Goal: Use online tool/utility: Utilize a website feature to perform a specific function

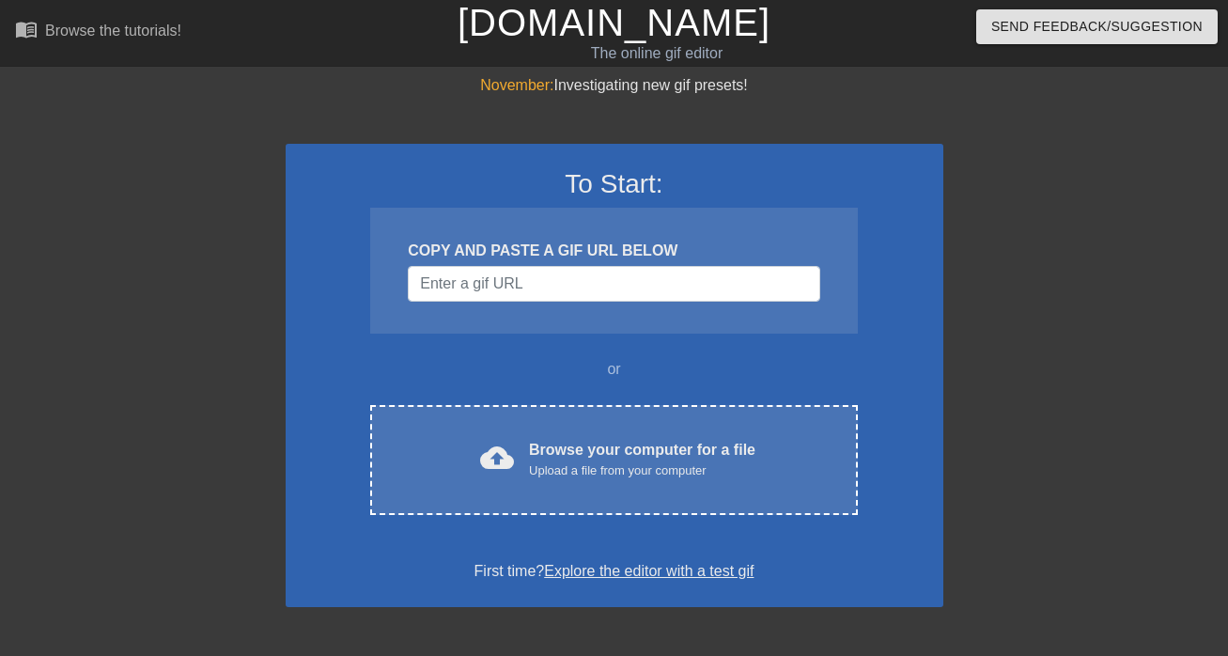
click at [529, 262] on div "COPY AND PASTE A GIF URL BELOW" at bounding box center [613, 271] width 487 height 126
paste input "[URL][DOMAIN_NAME]"
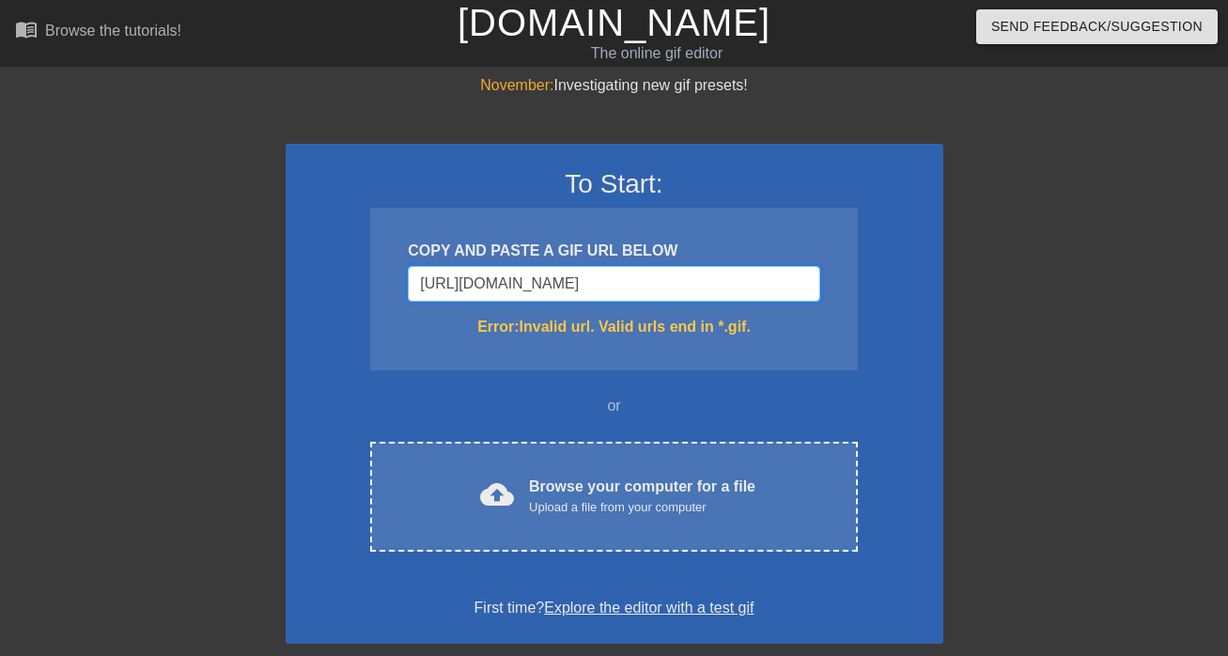
type input "[URL][DOMAIN_NAME]"
click at [454, 363] on div "COPY AND PASTE A GIF URL BELOW [URL][DOMAIN_NAME] Error: Invalid url. Valid url…" at bounding box center [613, 289] width 487 height 162
click at [525, 266] on input "[URL][DOMAIN_NAME]" at bounding box center [613, 284] width 411 height 36
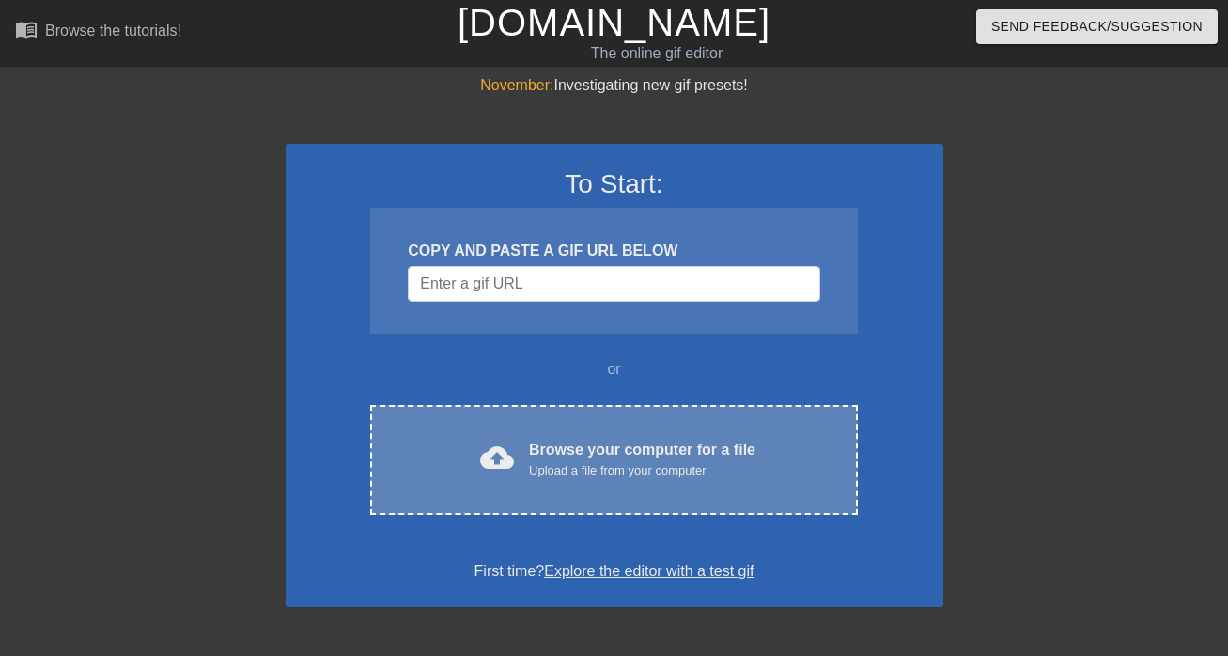
click at [501, 441] on span "cloud_upload" at bounding box center [497, 458] width 34 height 34
click at [635, 441] on div "Browse your computer for a file Upload a file from your computer" at bounding box center [642, 459] width 226 height 41
click at [481, 455] on span "cloud_upload" at bounding box center [497, 458] width 34 height 34
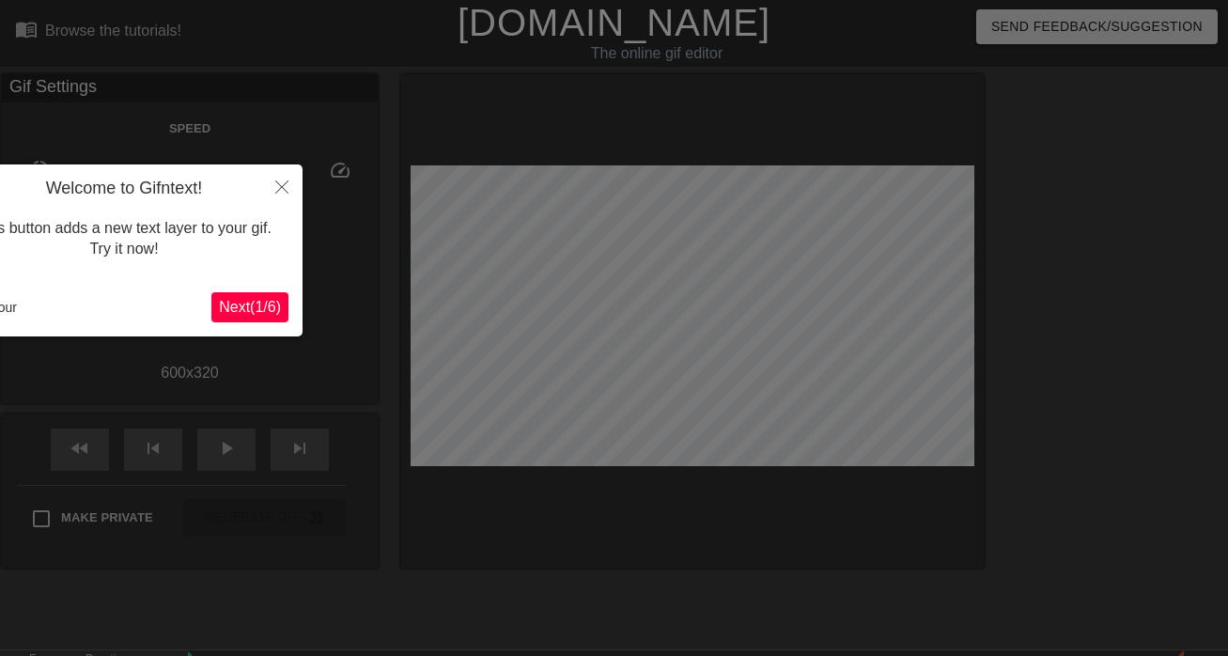
scroll to position [46, 0]
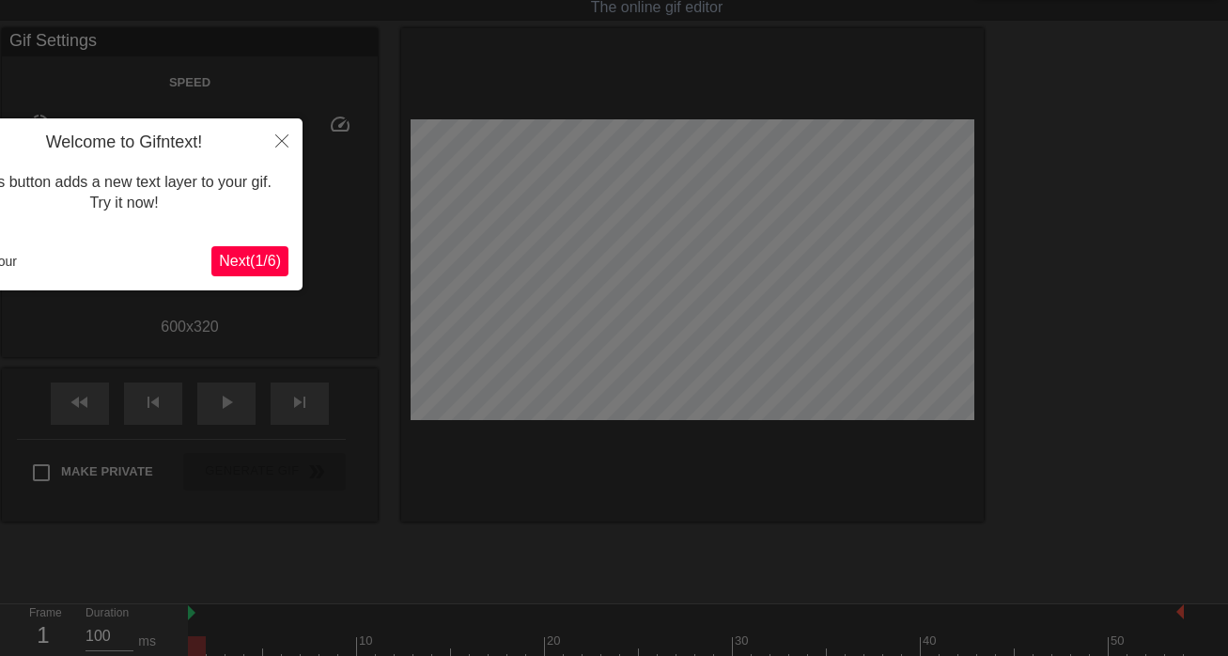
click at [248, 261] on span "Next ( 1 / 6 )" at bounding box center [250, 261] width 62 height 16
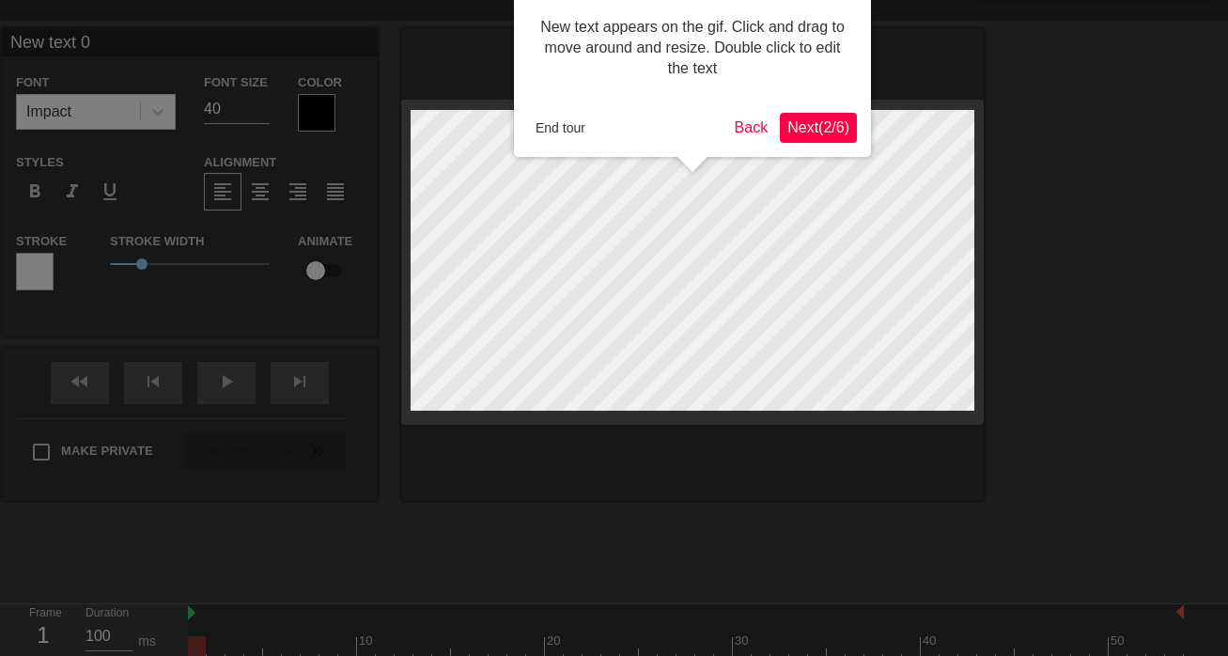
scroll to position [0, 0]
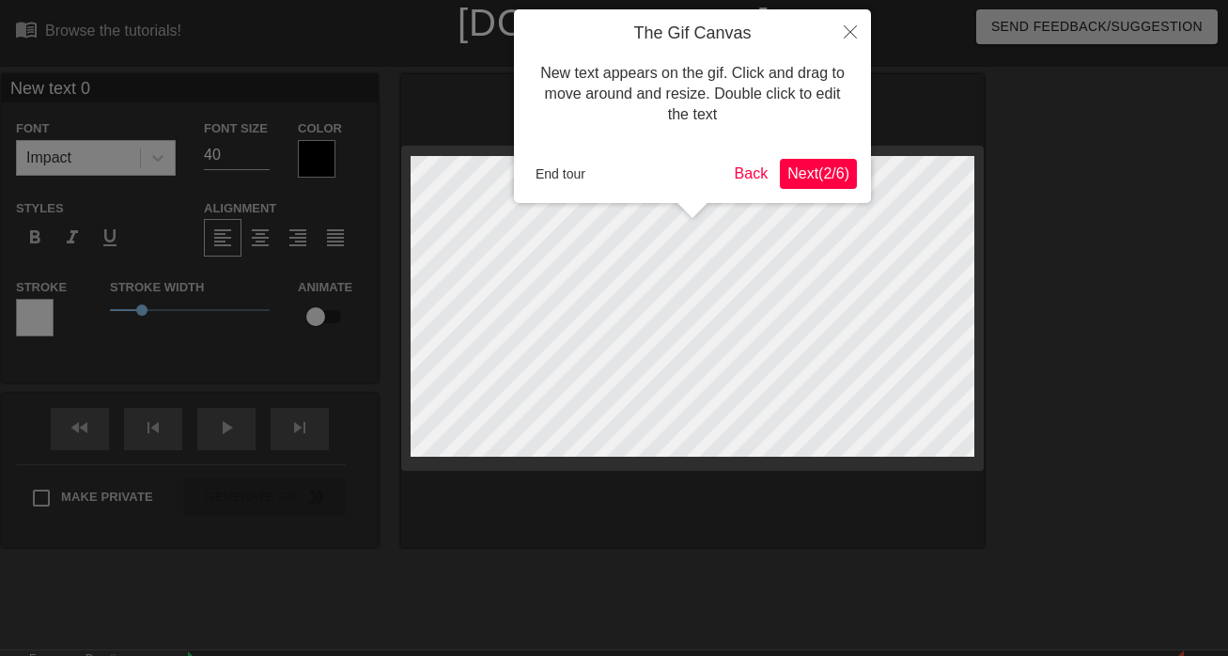
click at [799, 176] on span "Next ( 2 / 6 )" at bounding box center [818, 173] width 62 height 16
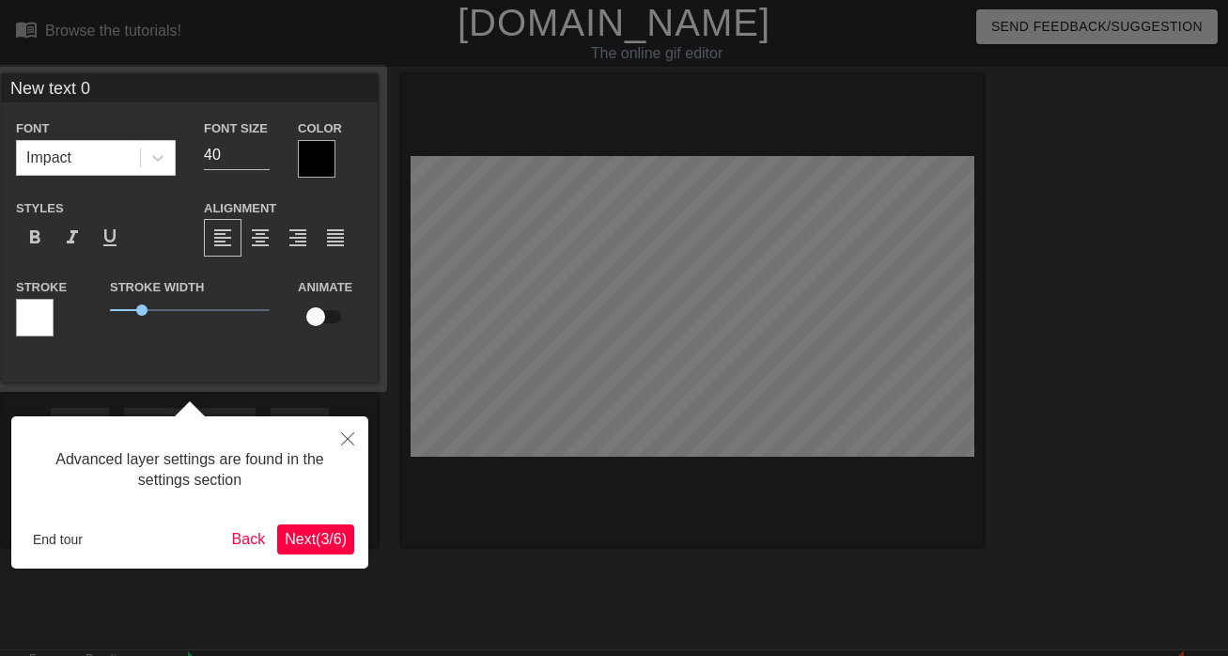
scroll to position [46, 0]
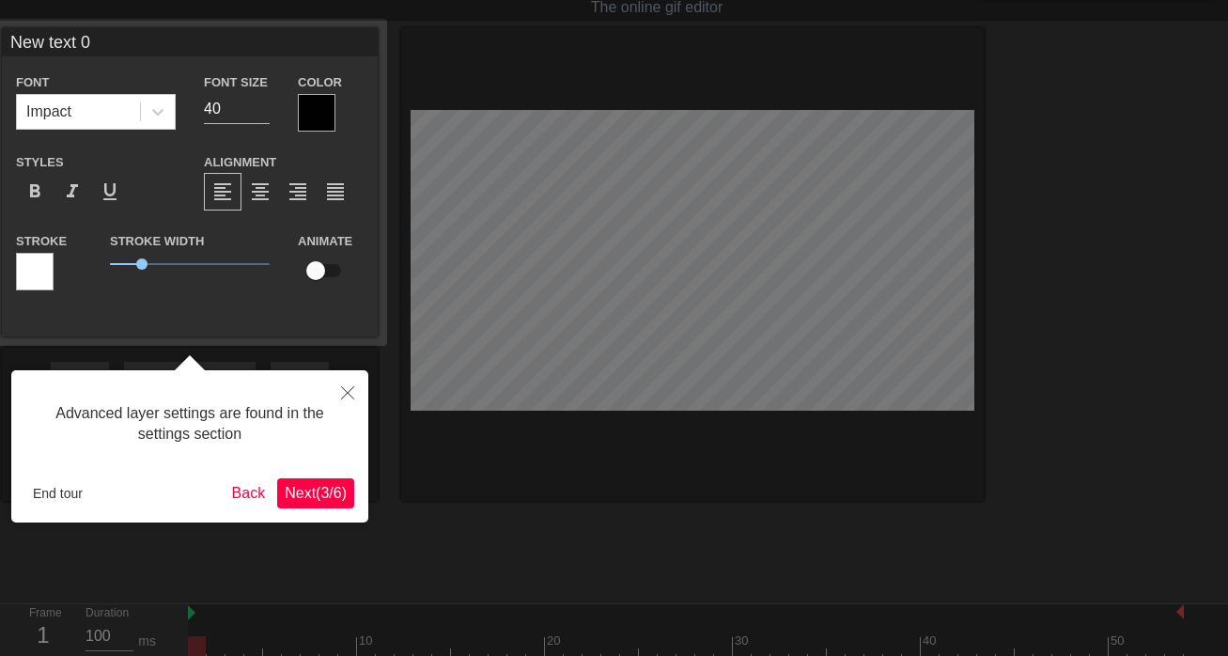
click at [301, 494] on span "Next ( 3 / 6 )" at bounding box center [316, 493] width 62 height 16
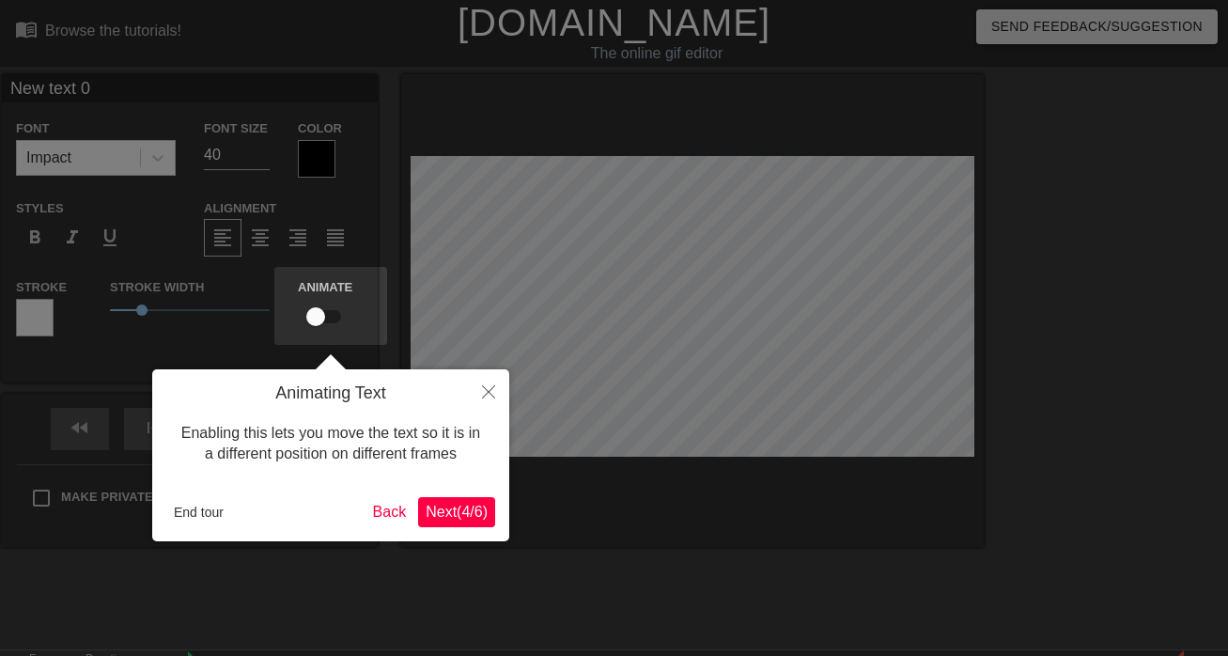
click at [425, 518] on span "Next ( 4 / 6 )" at bounding box center [456, 511] width 62 height 16
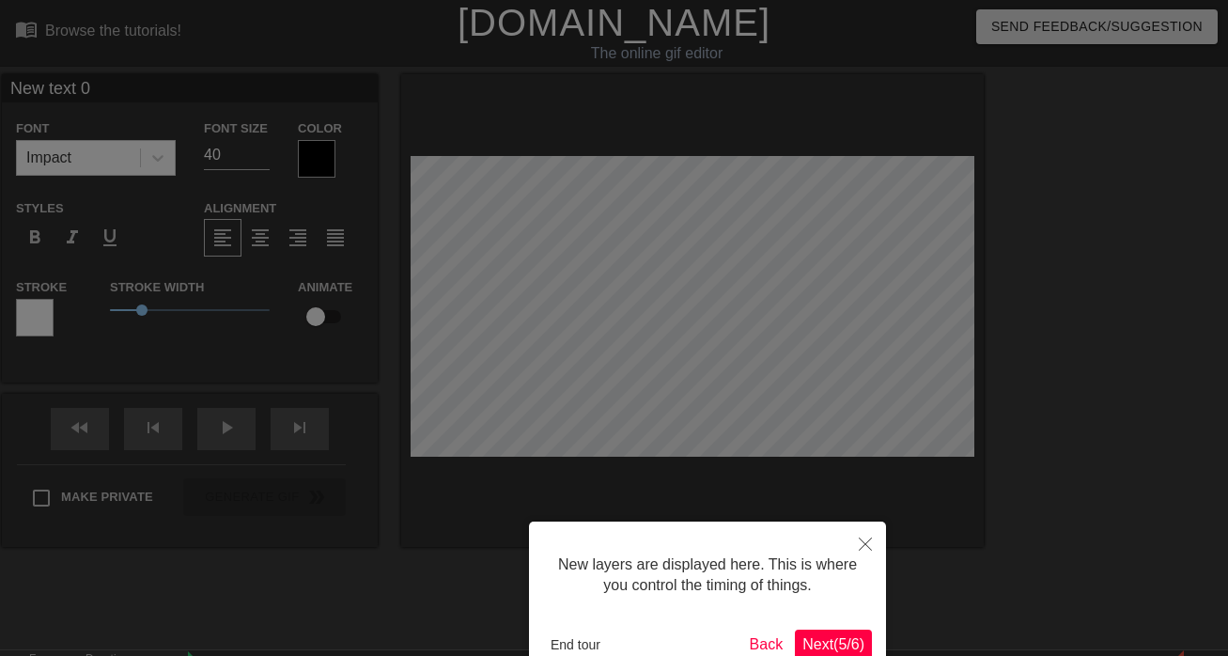
scroll to position [110, 0]
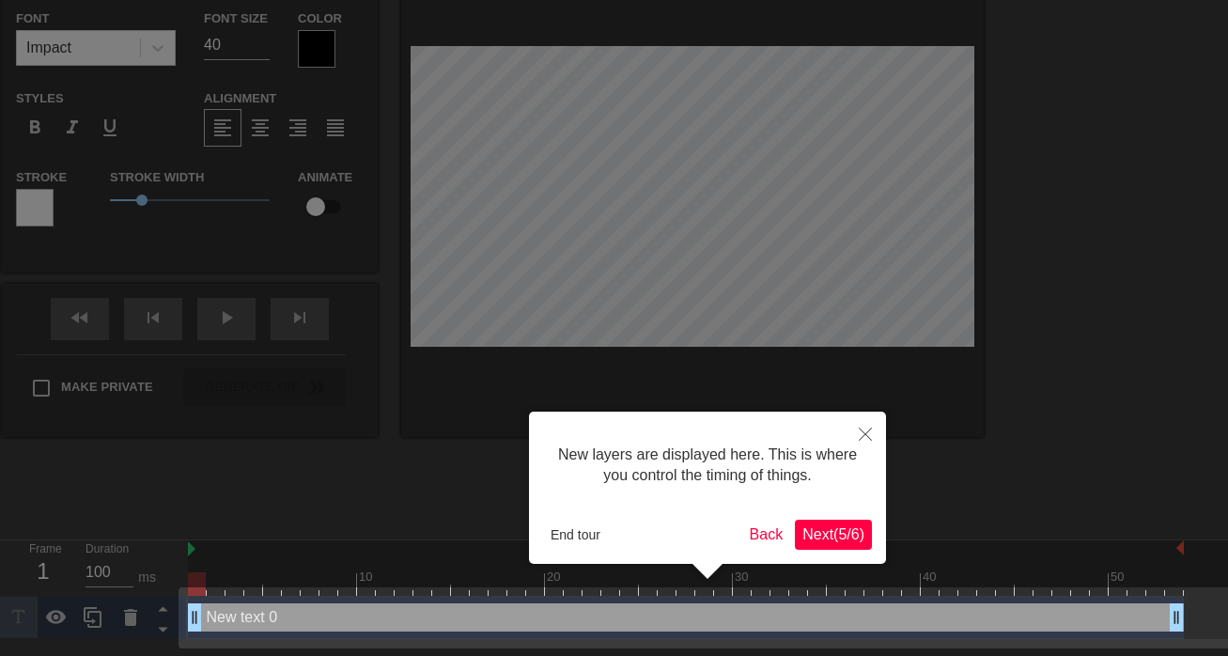
click at [851, 534] on span "Next ( 5 / 6 )" at bounding box center [833, 534] width 62 height 16
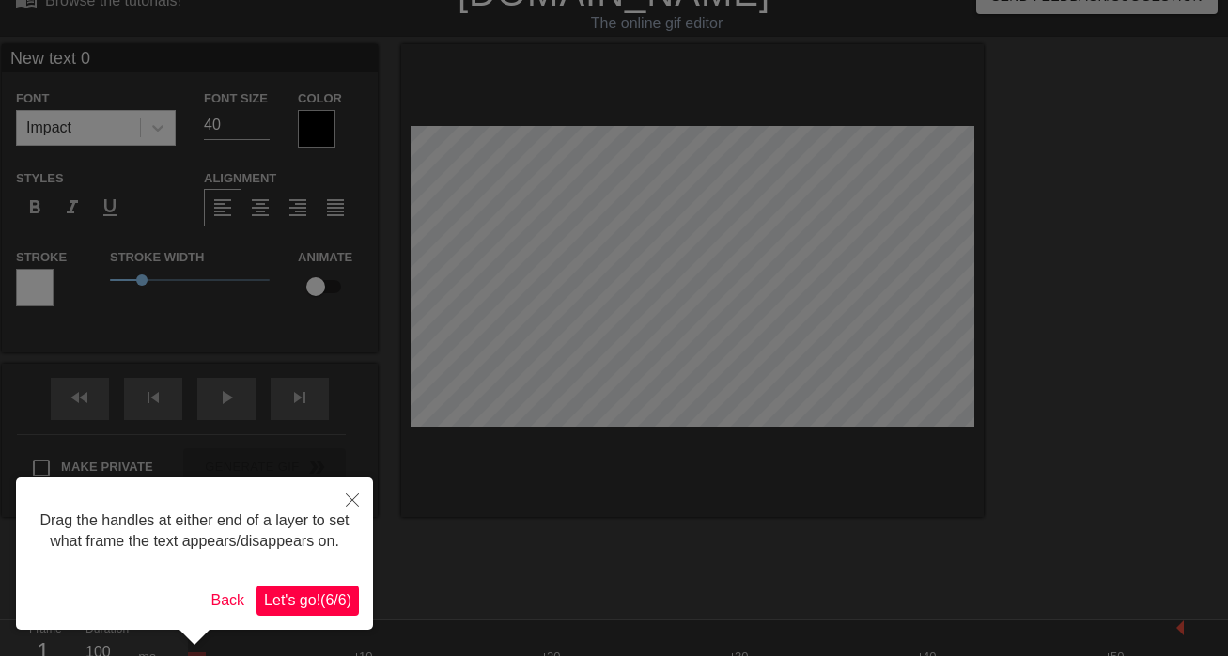
scroll to position [0, 0]
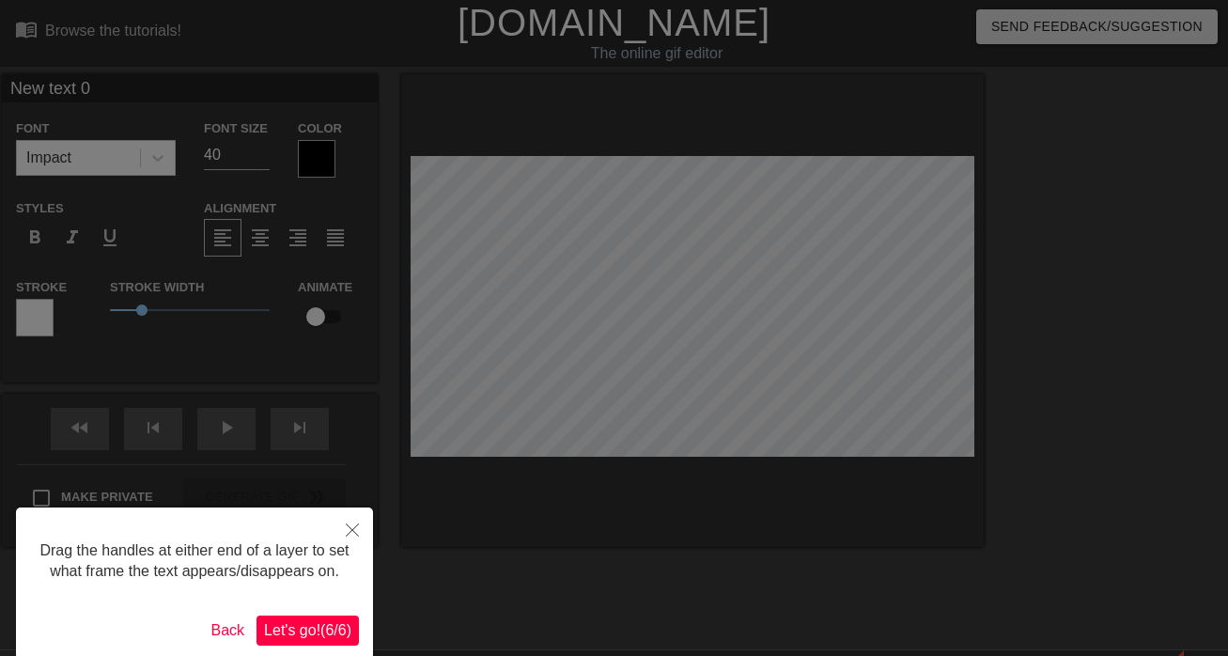
click at [296, 638] on span "Let's go! ( 6 / 6 )" at bounding box center [307, 630] width 87 height 16
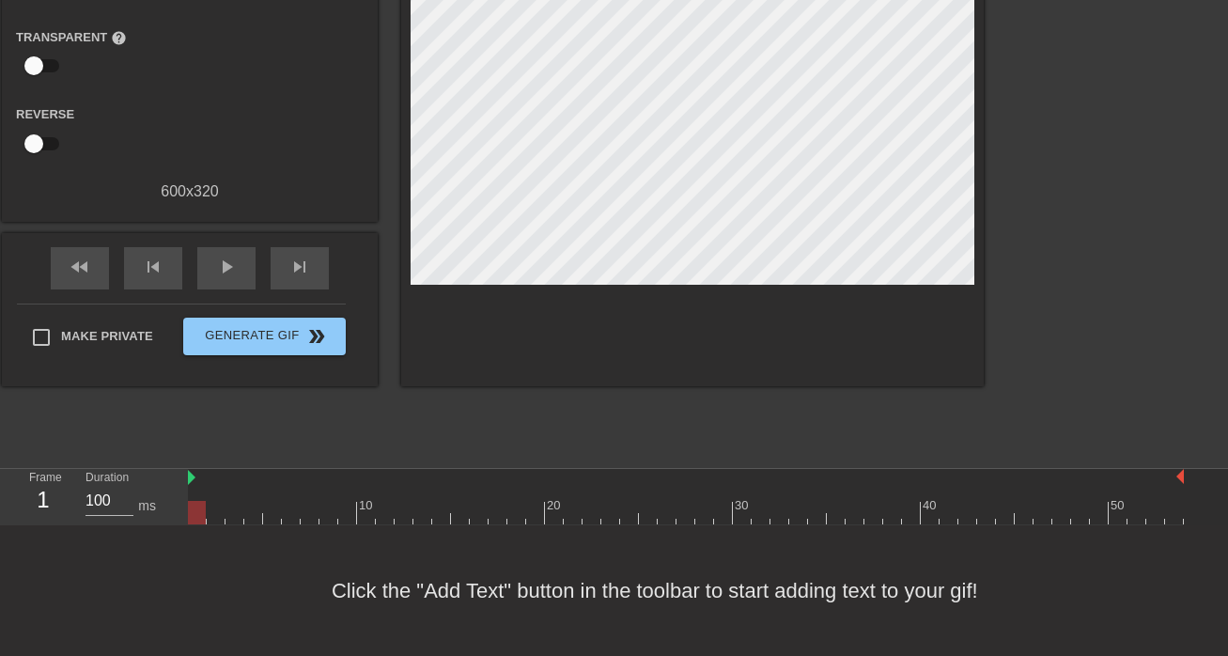
scroll to position [181, 0]
click at [382, 595] on div "Click the "Add Text" button in the toolbar to start adding text to your gif!" at bounding box center [614, 590] width 1228 height 131
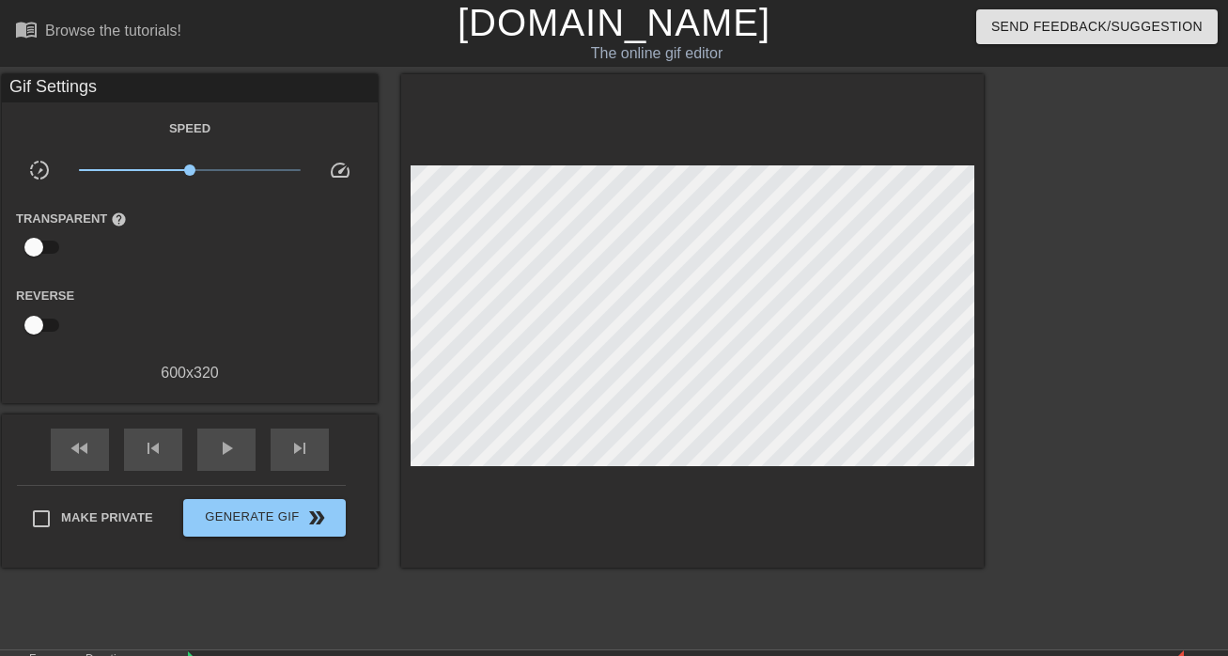
scroll to position [0, 0]
click at [286, 319] on div "Reverse" at bounding box center [190, 313] width 376 height 59
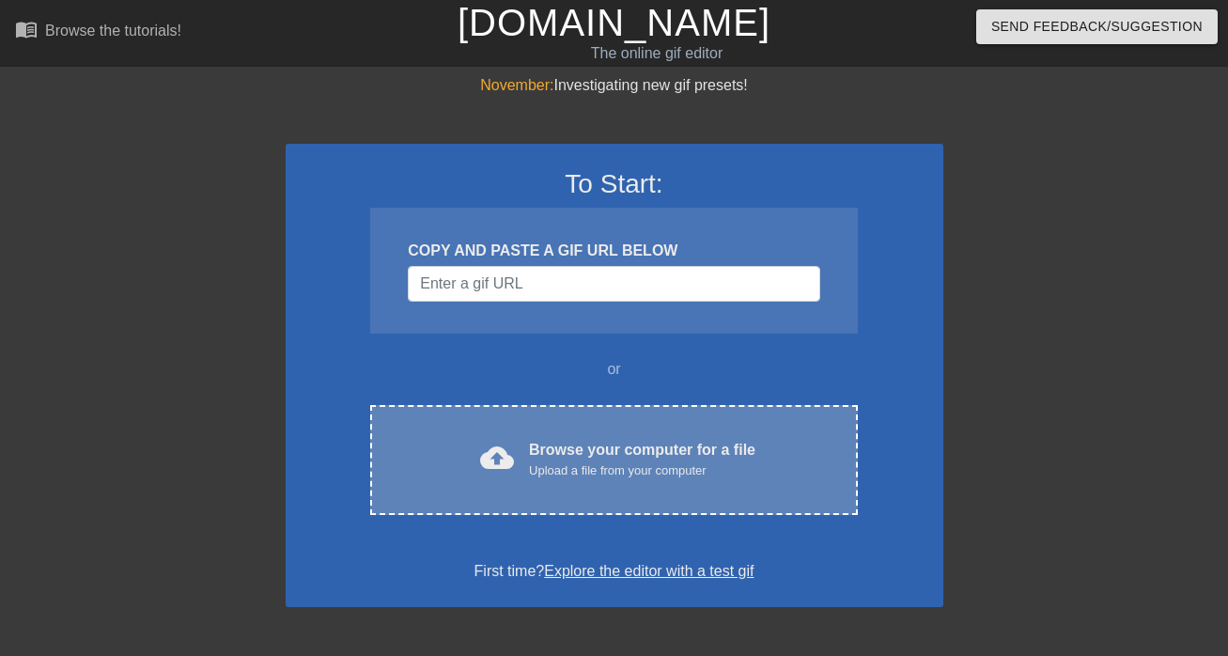
click at [525, 470] on div "cloud_upload Browse your computer for a file Upload a file from your computer" at bounding box center [614, 460] width 408 height 42
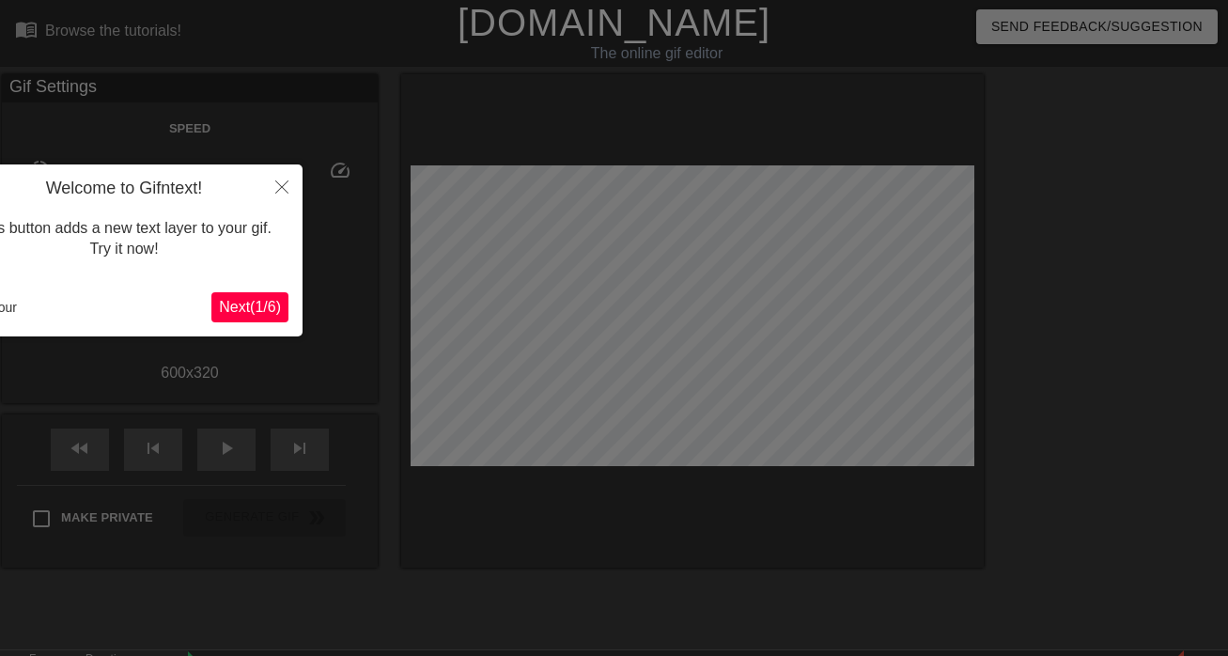
scroll to position [46, 0]
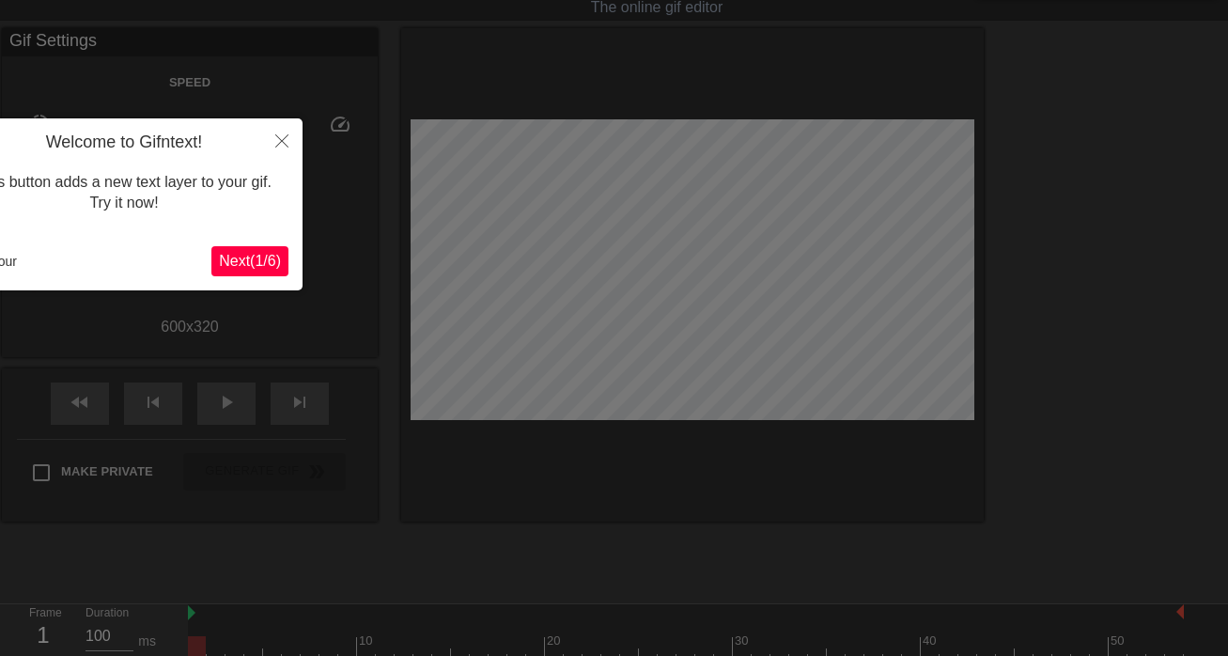
click at [283, 143] on icon "Close" at bounding box center [281, 140] width 13 height 13
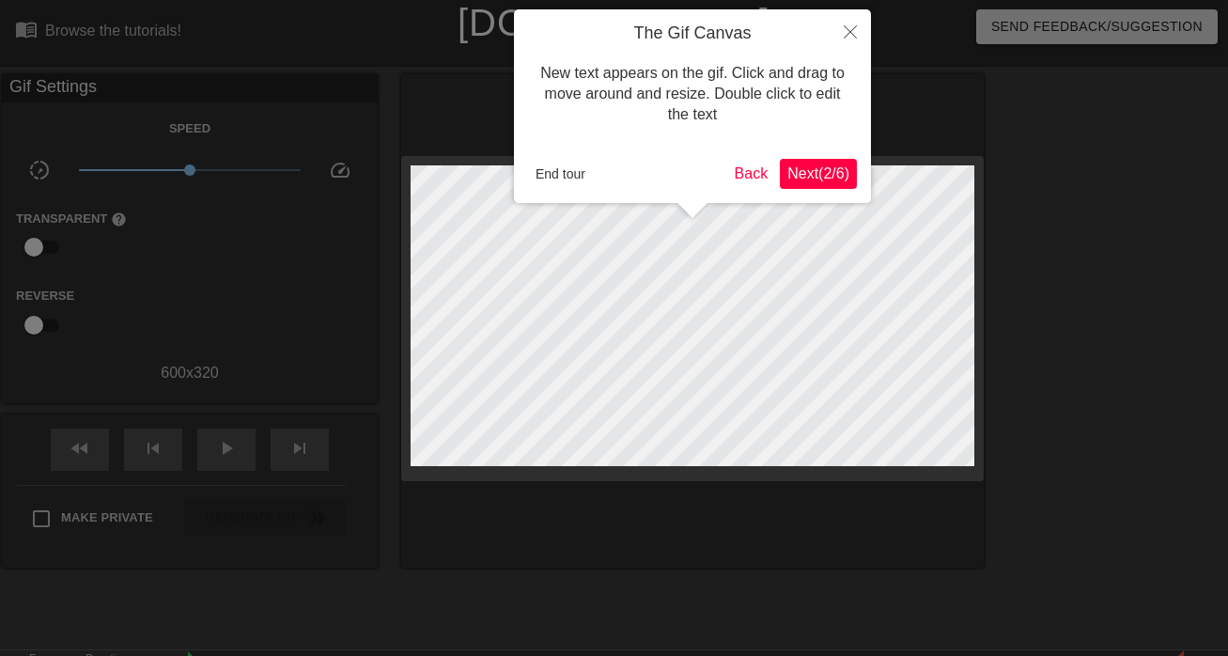
click at [805, 170] on span "Next ( 2 / 6 )" at bounding box center [818, 173] width 62 height 16
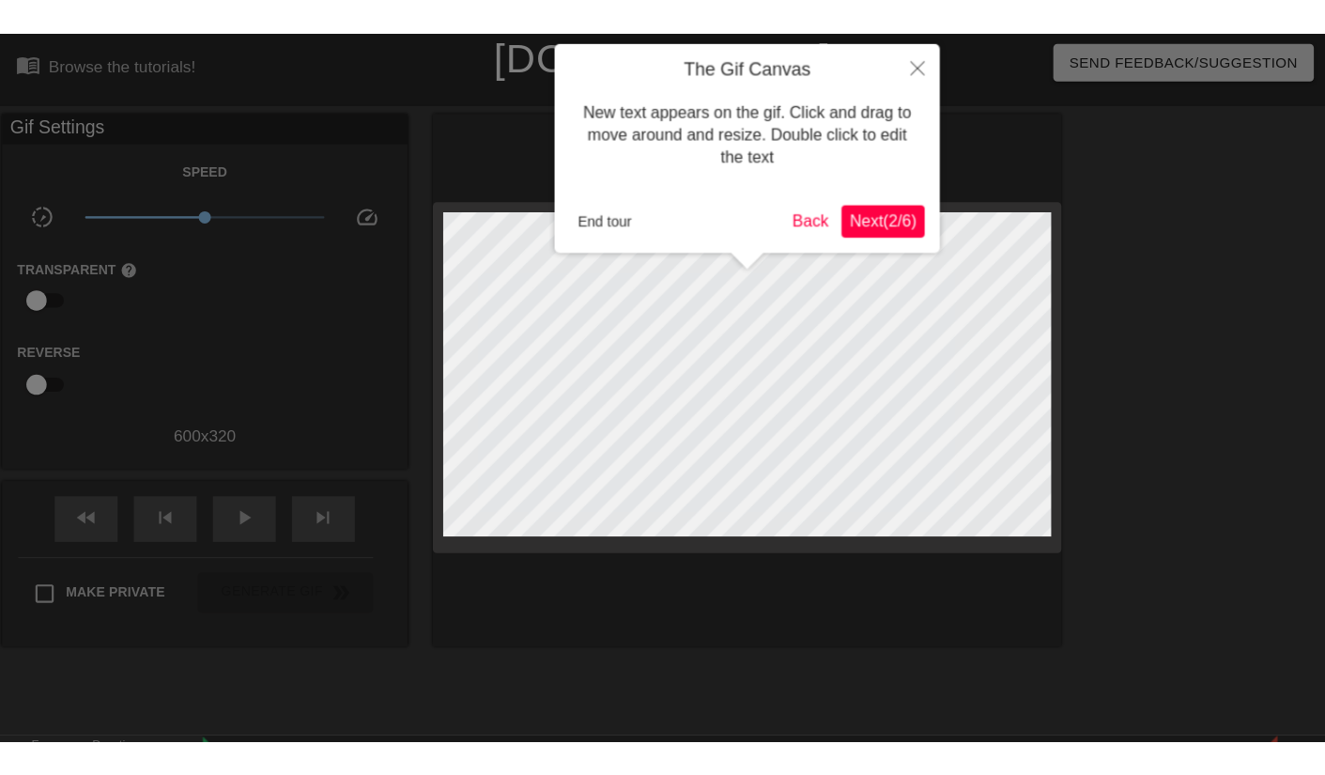
scroll to position [46, 0]
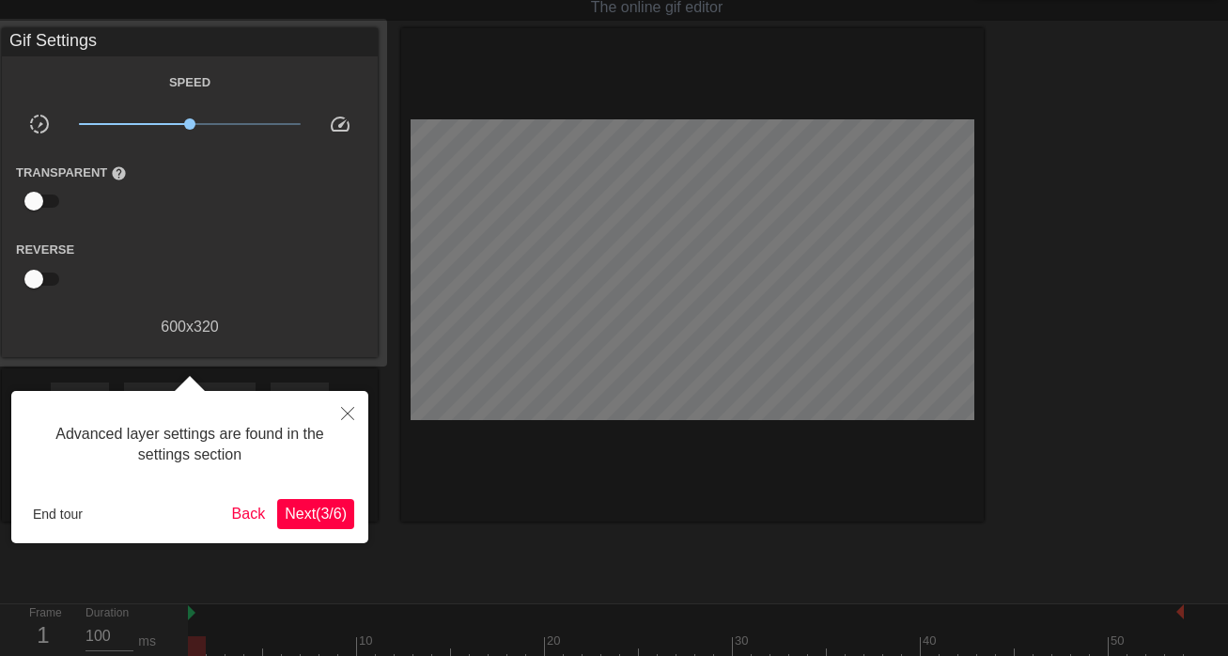
click at [78, 513] on button "End tour" at bounding box center [57, 514] width 65 height 28
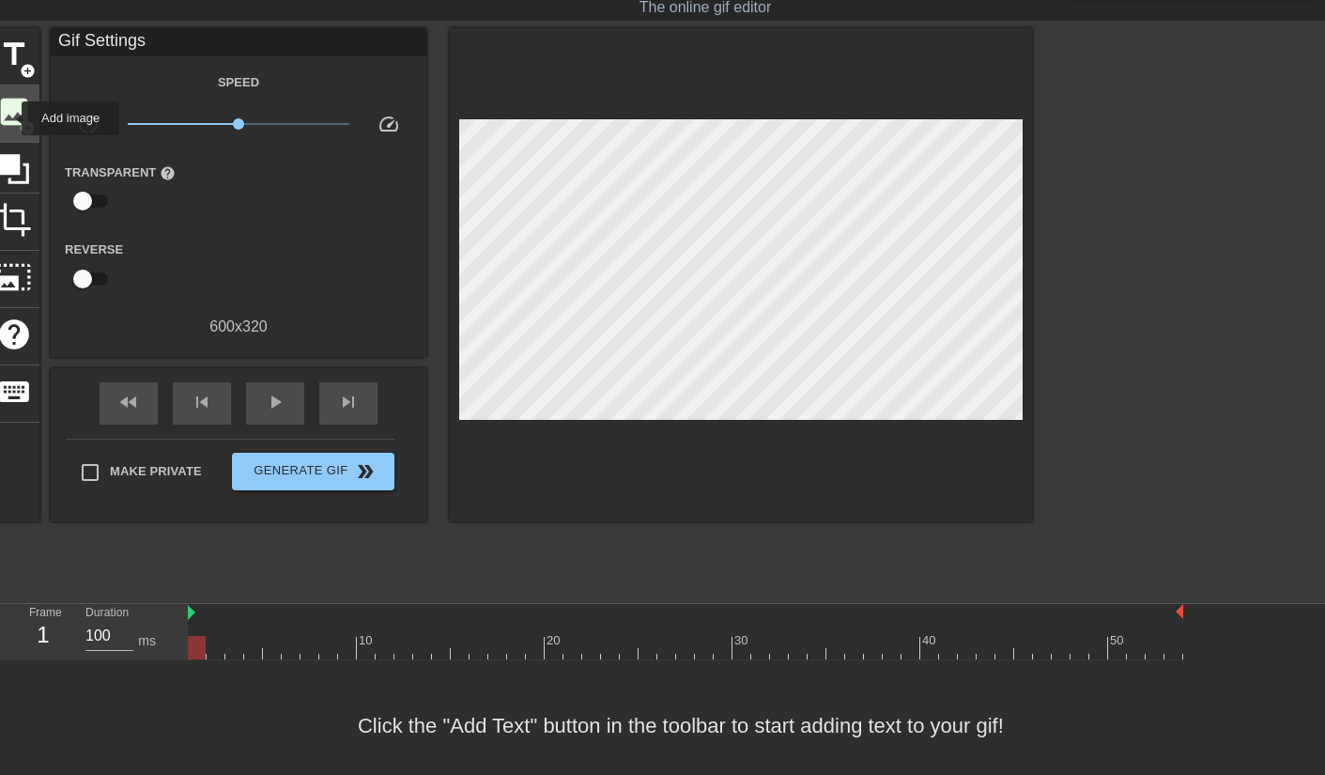
click at [9, 118] on span "image" at bounding box center [14, 112] width 36 height 36
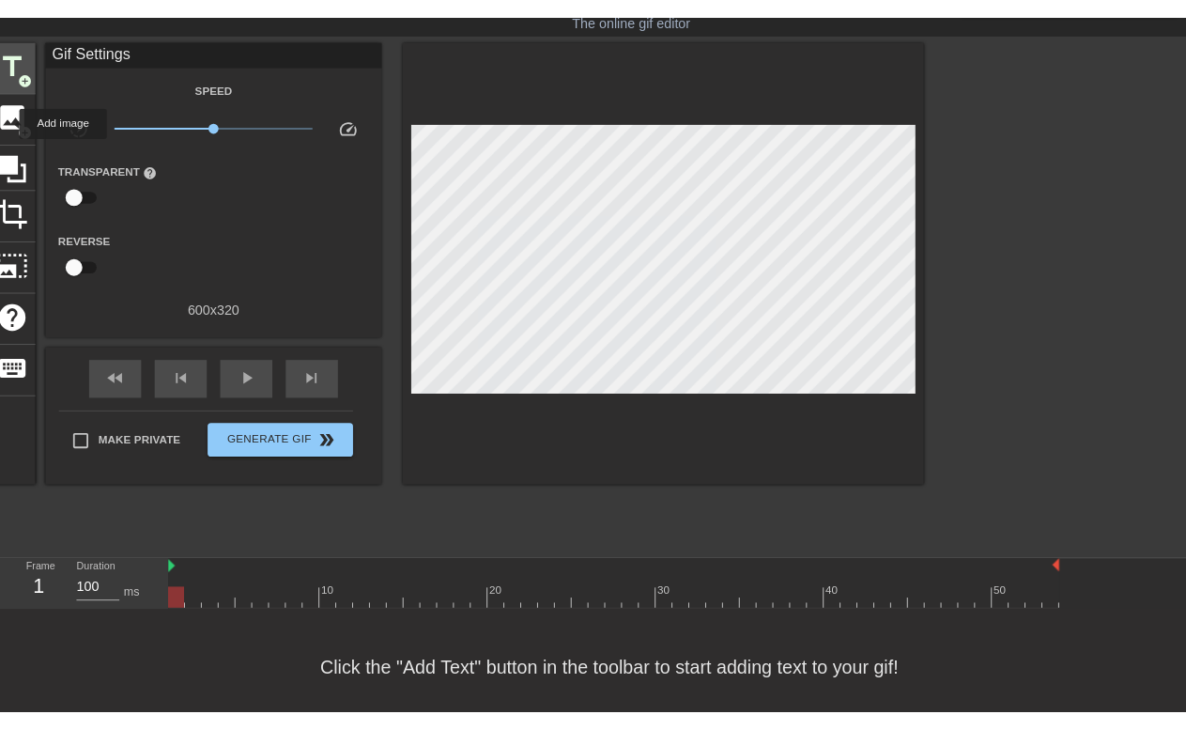
scroll to position [0, 0]
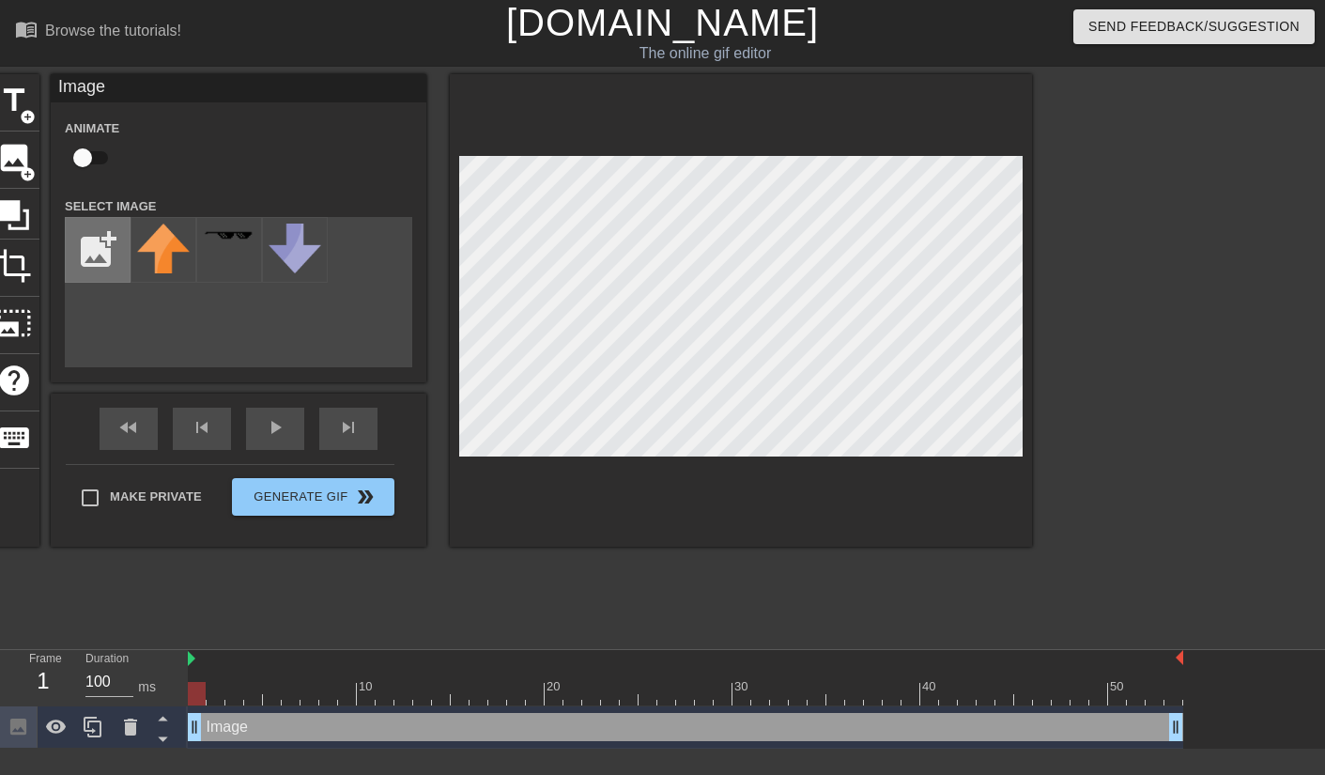
click at [99, 260] on input "file" at bounding box center [98, 250] width 64 height 64
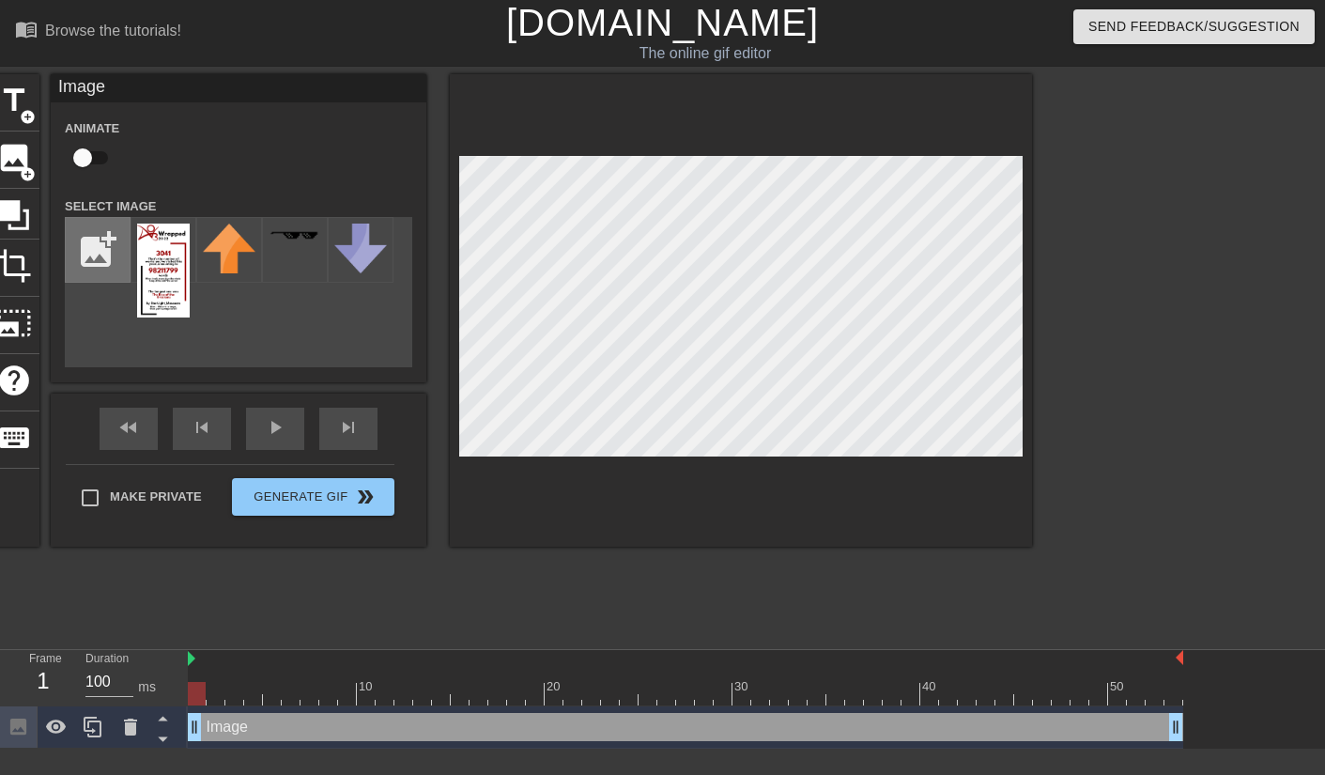
click at [103, 247] on input "file" at bounding box center [98, 250] width 64 height 64
click at [113, 264] on input "file" at bounding box center [98, 250] width 64 height 64
click at [108, 258] on input "file" at bounding box center [98, 250] width 64 height 64
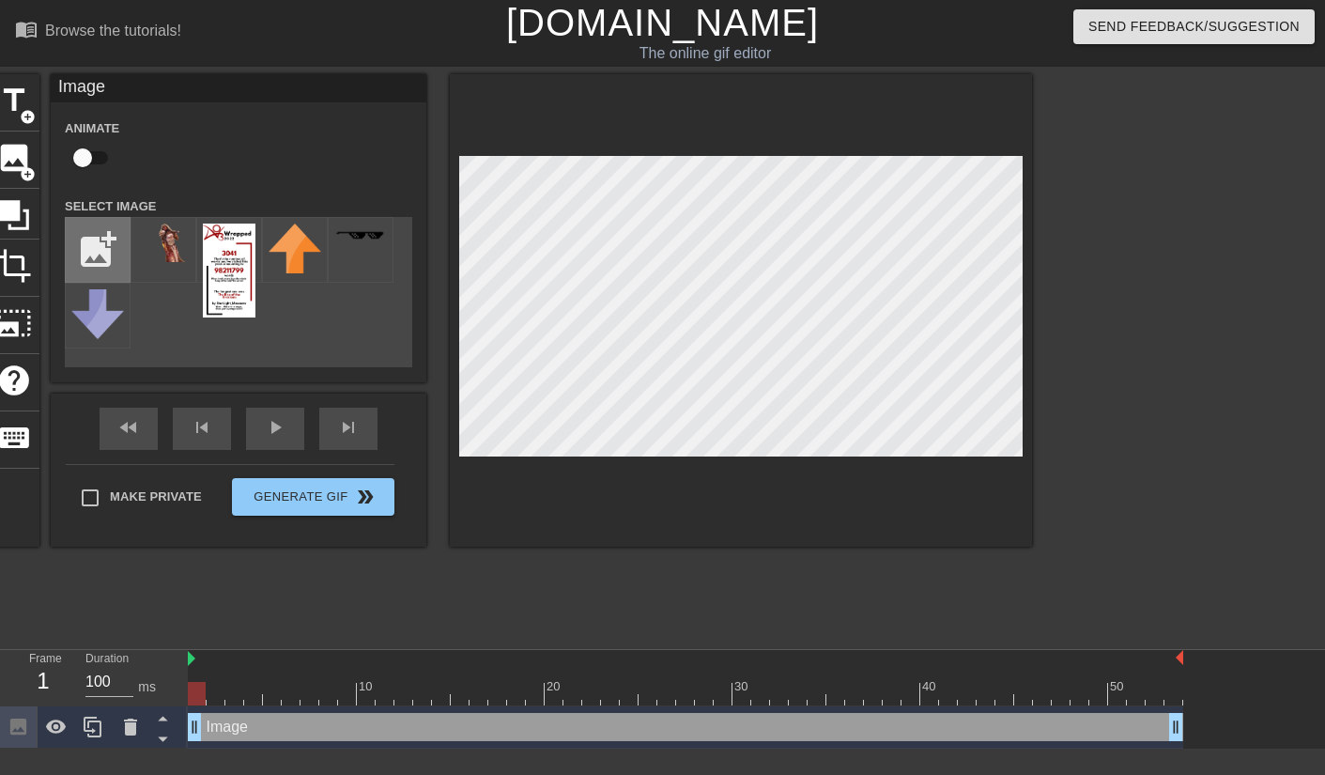
click at [88, 260] on input "file" at bounding box center [98, 250] width 64 height 64
type input "C:\fakepath\Screenshot_2025-08-14_at_8.22.50_PM-removebg-preview-2.png"
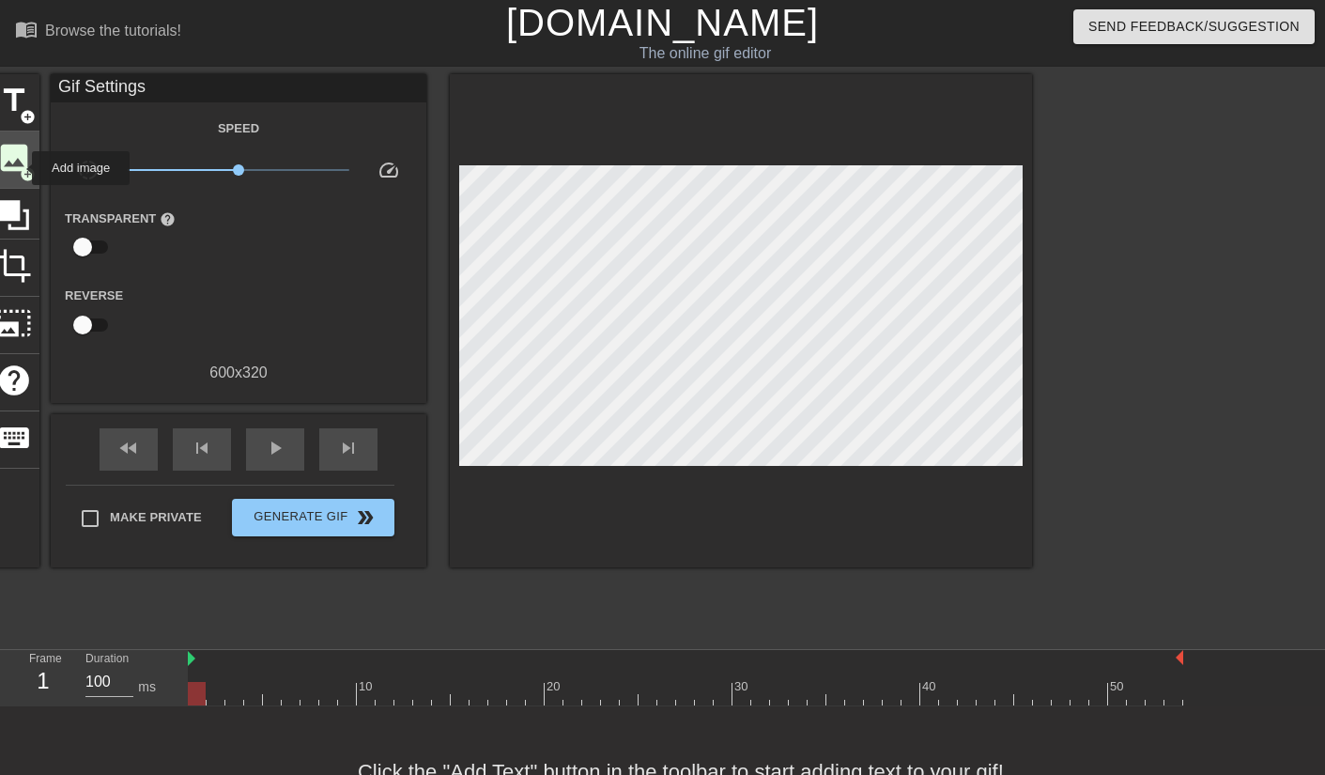
click at [20, 168] on span "add_circle" at bounding box center [28, 174] width 16 height 16
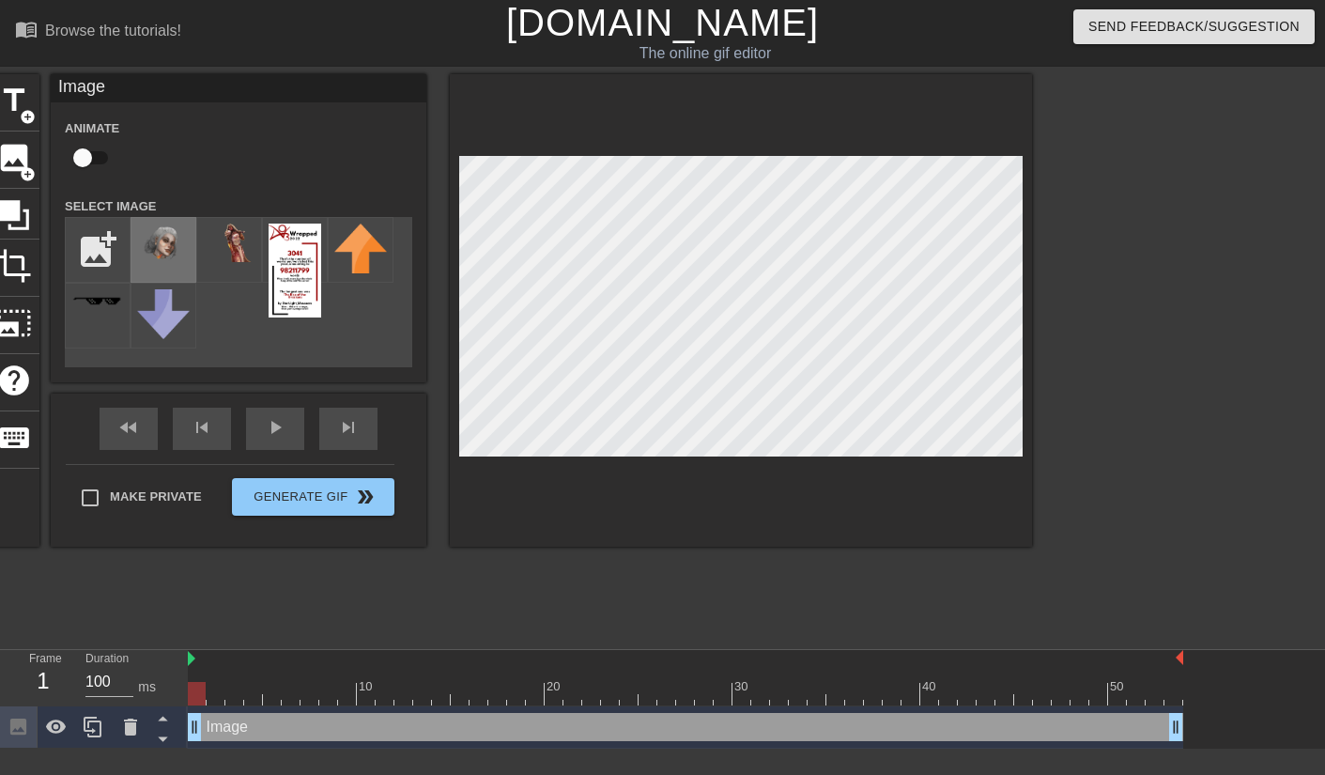
click at [161, 261] on img at bounding box center [163, 249] width 53 height 50
click at [227, 240] on img at bounding box center [229, 243] width 53 height 39
click at [154, 253] on img at bounding box center [163, 249] width 53 height 50
click at [84, 152] on input "checkbox" at bounding box center [82, 158] width 107 height 36
checkbox input "true"
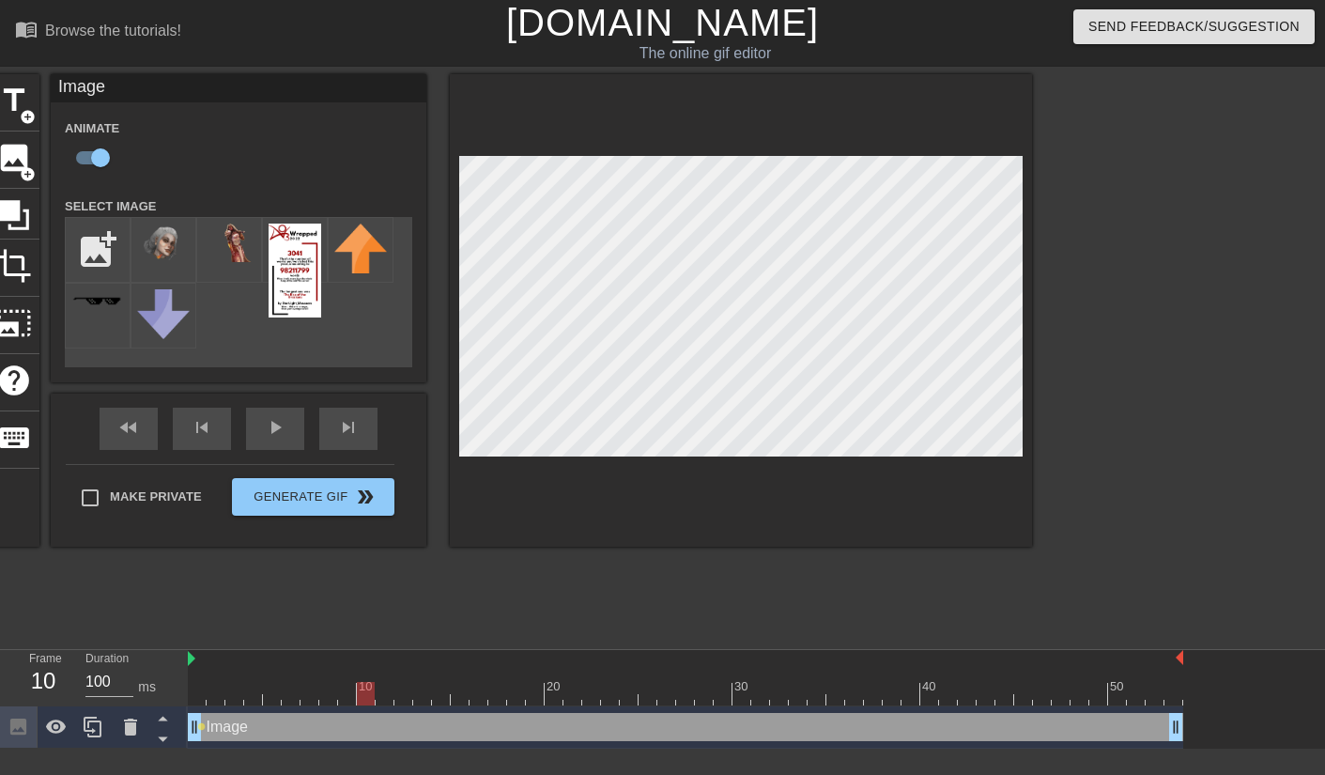
click at [200, 655] on div at bounding box center [686, 693] width 996 height 23
click at [217, 655] on div at bounding box center [686, 693] width 996 height 23
click at [232, 655] on div at bounding box center [686, 693] width 996 height 23
click at [251, 655] on div at bounding box center [686, 693] width 996 height 23
click at [273, 655] on div at bounding box center [686, 693] width 996 height 23
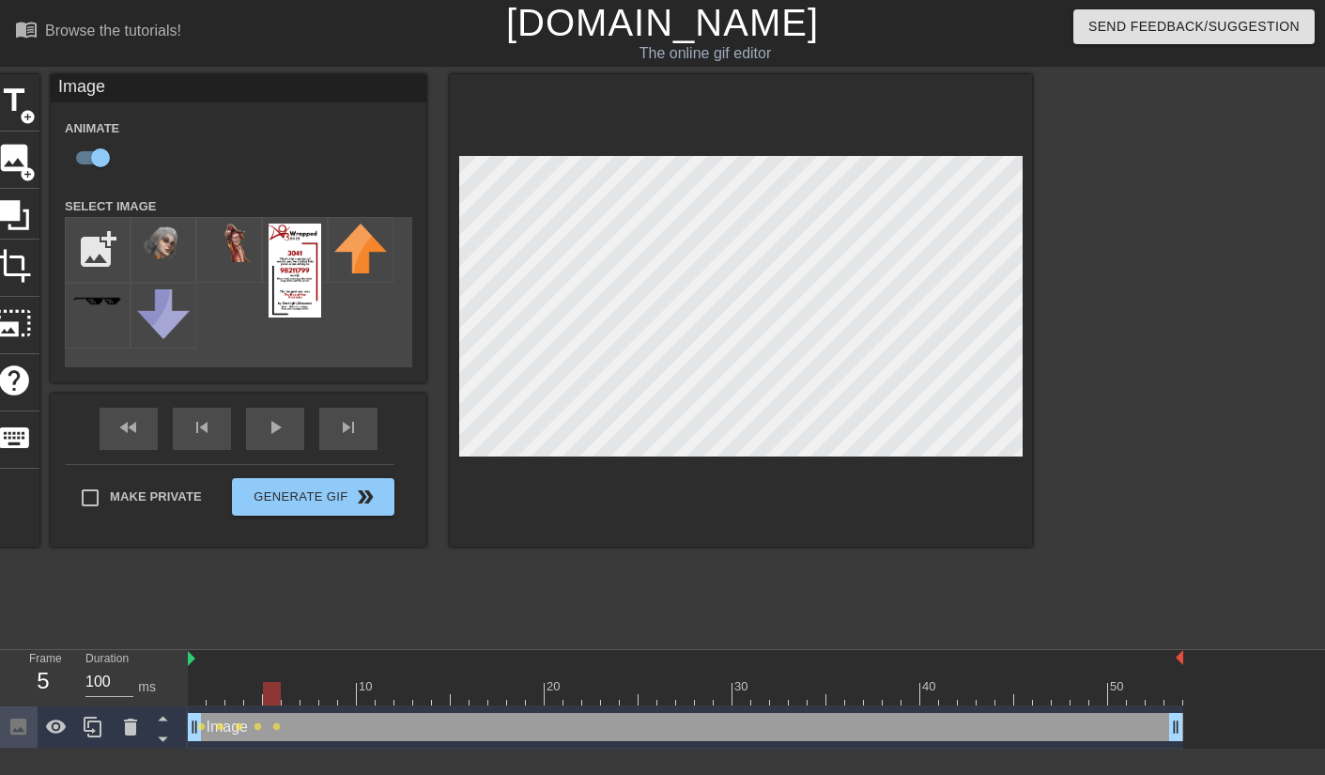
click at [295, 655] on div at bounding box center [686, 693] width 996 height 23
click at [316, 655] on div at bounding box center [686, 693] width 996 height 23
click at [324, 655] on div at bounding box center [686, 693] width 996 height 23
click at [348, 655] on div at bounding box center [686, 693] width 996 height 23
click at [366, 655] on div at bounding box center [686, 693] width 996 height 23
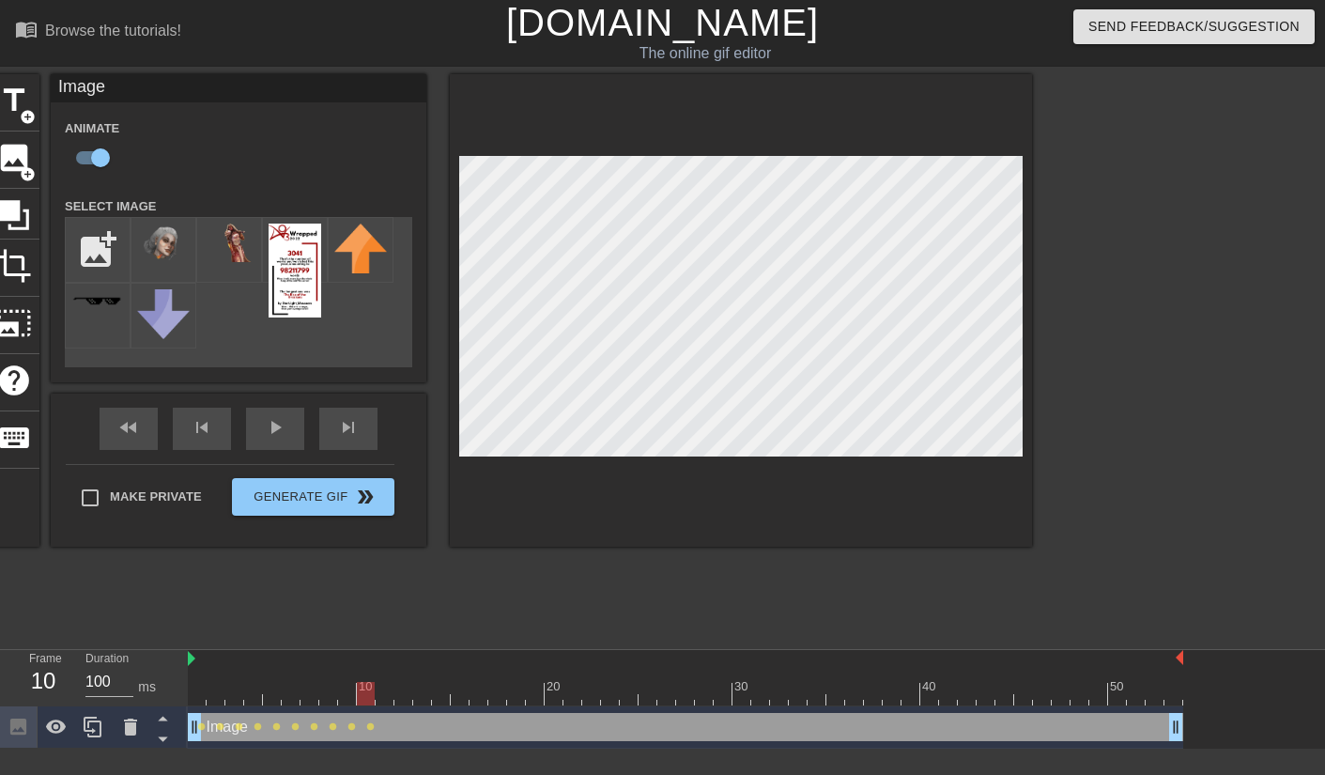
click at [386, 655] on div at bounding box center [686, 693] width 996 height 23
click at [406, 655] on div at bounding box center [686, 693] width 996 height 23
click at [419, 655] on div at bounding box center [686, 693] width 996 height 23
click at [441, 655] on div at bounding box center [686, 693] width 996 height 23
click at [459, 655] on div at bounding box center [686, 693] width 996 height 23
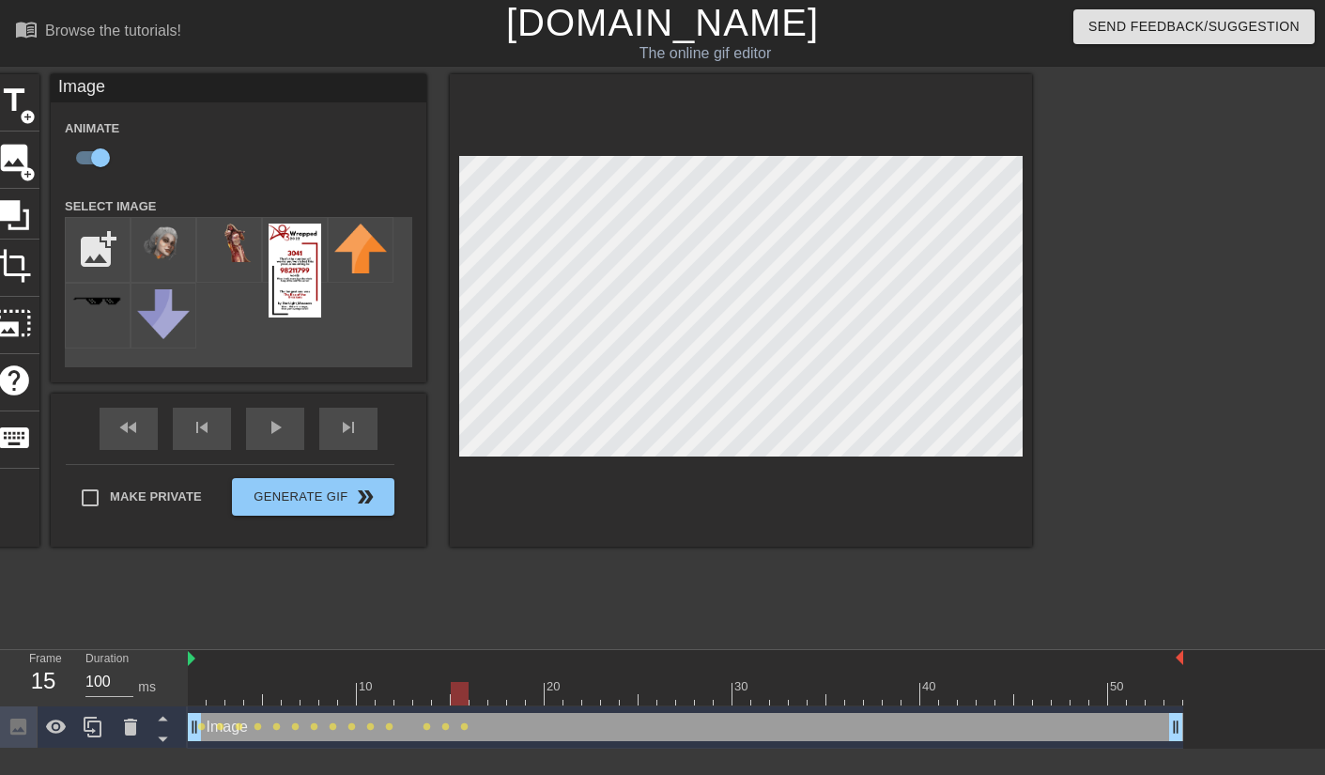
click at [480, 655] on div at bounding box center [686, 693] width 996 height 23
click at [503, 655] on div at bounding box center [686, 693] width 996 height 23
click at [516, 655] on div at bounding box center [686, 693] width 996 height 23
click at [538, 655] on div at bounding box center [686, 693] width 996 height 23
click at [562, 655] on div at bounding box center [686, 693] width 996 height 23
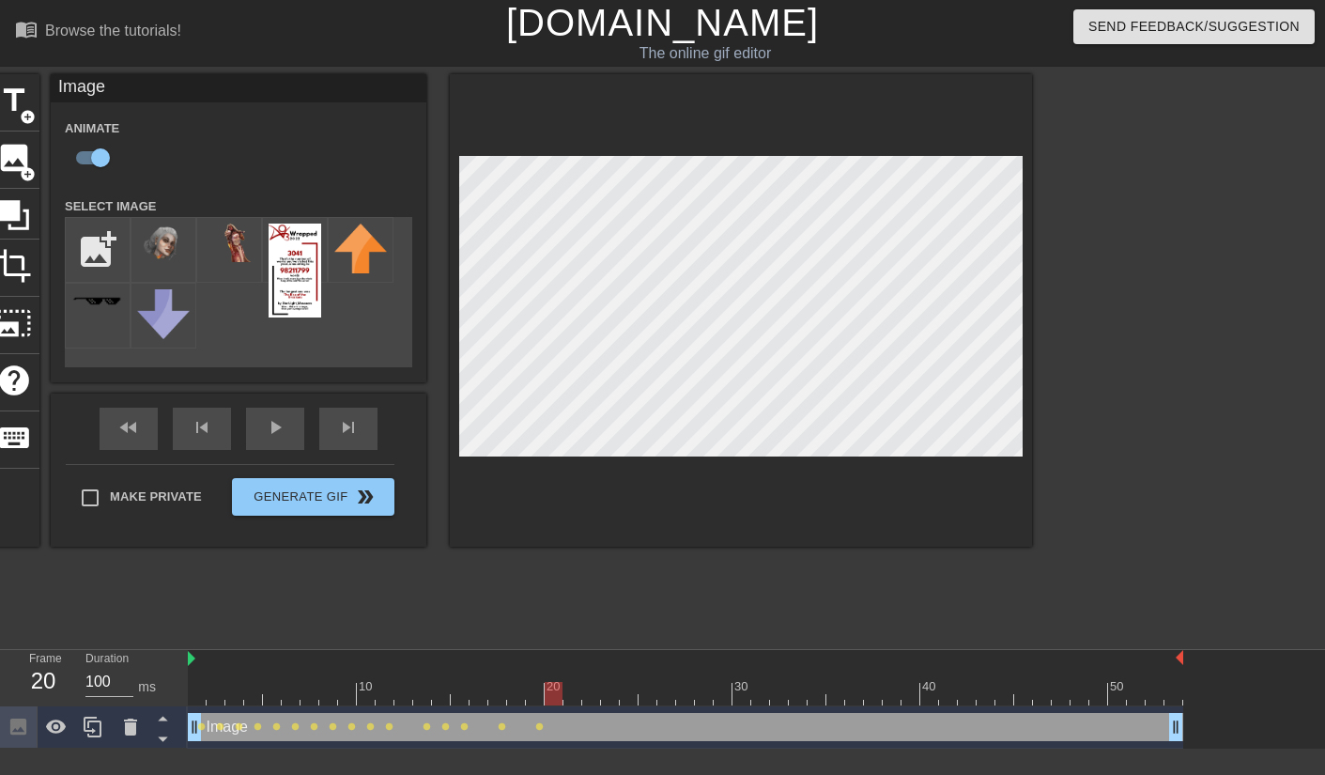
click at [576, 655] on div at bounding box center [686, 693] width 996 height 23
click at [583, 655] on div at bounding box center [686, 693] width 996 height 23
click at [607, 655] on div at bounding box center [686, 693] width 996 height 23
click at [632, 655] on div at bounding box center [686, 693] width 996 height 23
click at [650, 655] on div at bounding box center [686, 693] width 996 height 23
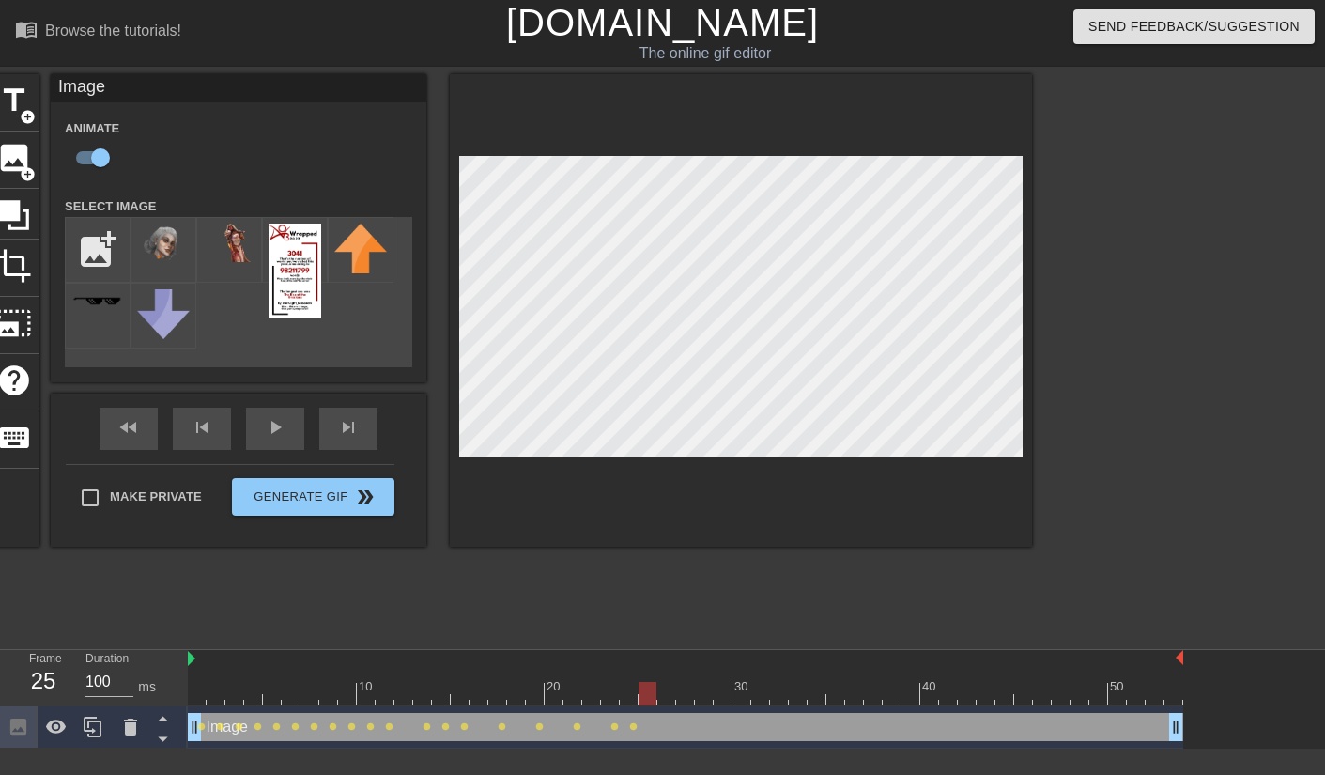
click at [667, 655] on div at bounding box center [686, 693] width 996 height 23
click at [680, 655] on div at bounding box center [686, 693] width 996 height 23
click at [701, 655] on div at bounding box center [686, 693] width 996 height 23
click at [722, 655] on div at bounding box center [686, 693] width 996 height 23
click at [749, 655] on div at bounding box center [686, 693] width 996 height 23
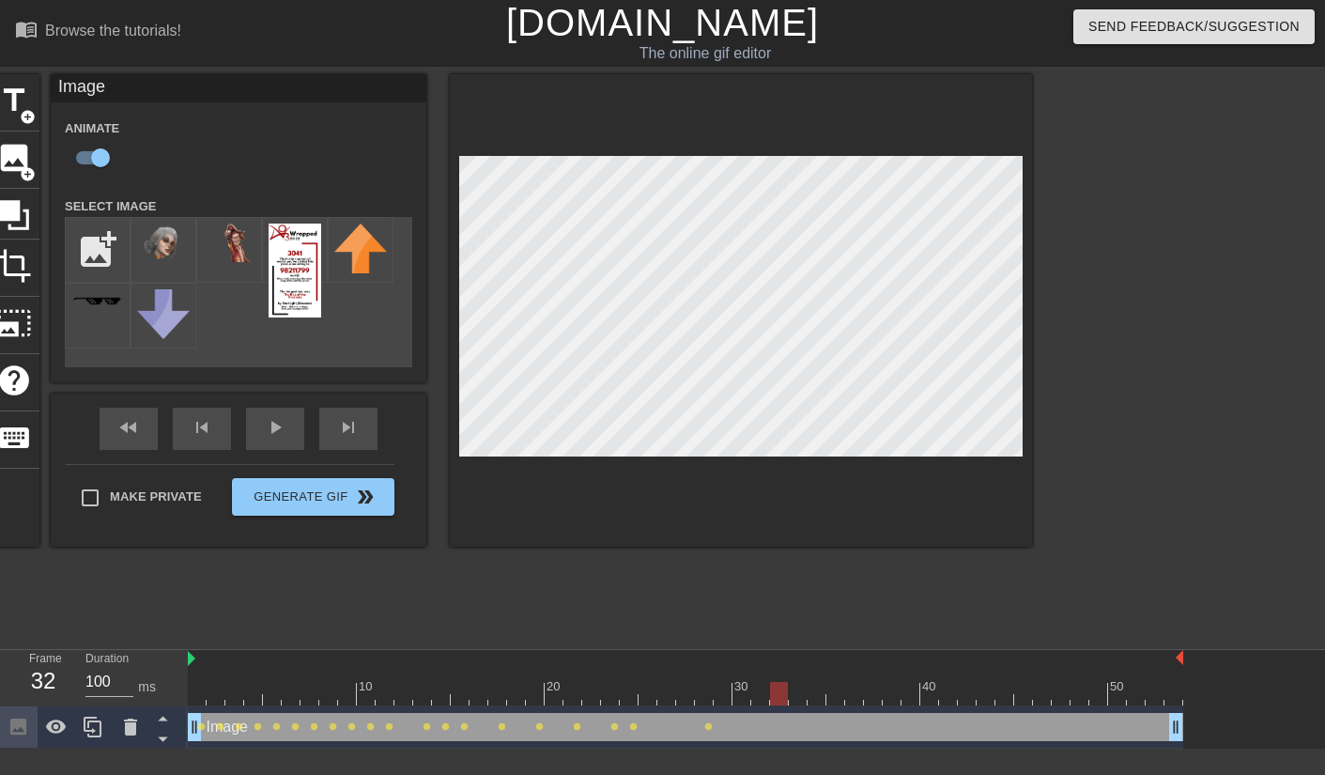
click at [783, 655] on div at bounding box center [686, 693] width 996 height 23
click at [814, 655] on div at bounding box center [686, 693] width 996 height 23
click at [833, 655] on div at bounding box center [686, 693] width 996 height 23
click at [854, 655] on div at bounding box center [686, 693] width 996 height 23
click at [873, 655] on div at bounding box center [686, 693] width 996 height 23
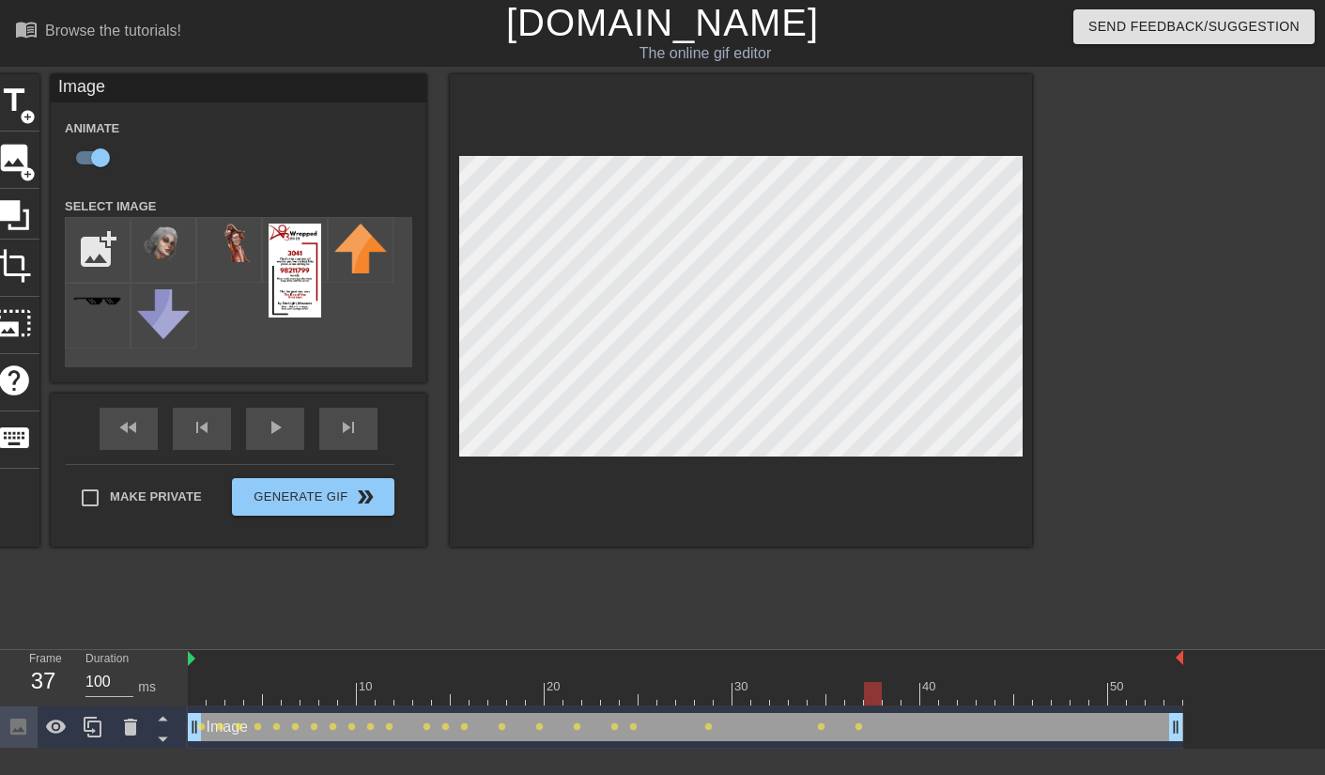
click at [889, 655] on div at bounding box center [686, 693] width 996 height 23
click at [910, 655] on div at bounding box center [686, 693] width 996 height 23
click at [925, 655] on div at bounding box center [686, 693] width 996 height 23
click at [947, 655] on div at bounding box center [686, 693] width 996 height 23
click at [965, 655] on div at bounding box center [686, 693] width 996 height 23
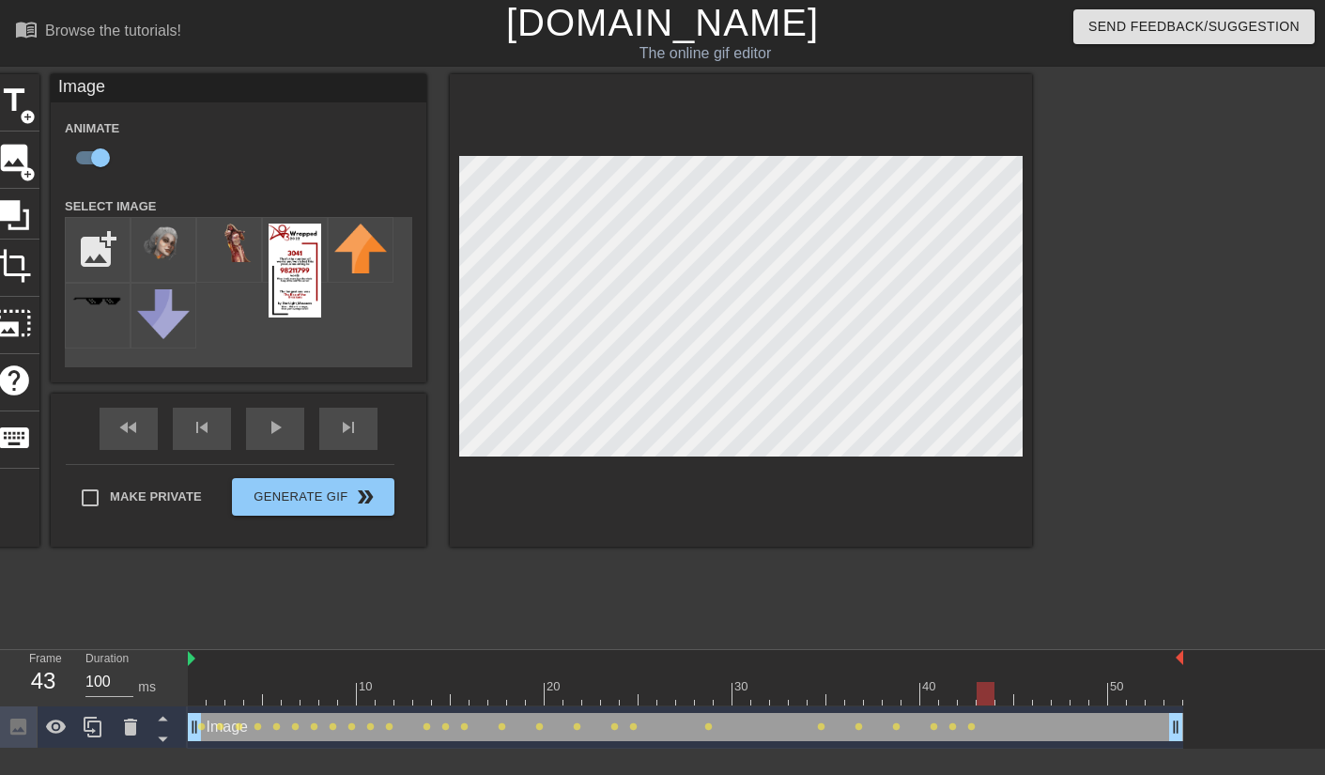
click at [987, 655] on div at bounding box center [686, 693] width 996 height 23
click at [1000, 655] on div at bounding box center [686, 693] width 996 height 23
click at [1028, 655] on div "Image drag_handle drag_handle lens lens lens lens lens lens lens lens lens lens…" at bounding box center [686, 727] width 996 height 42
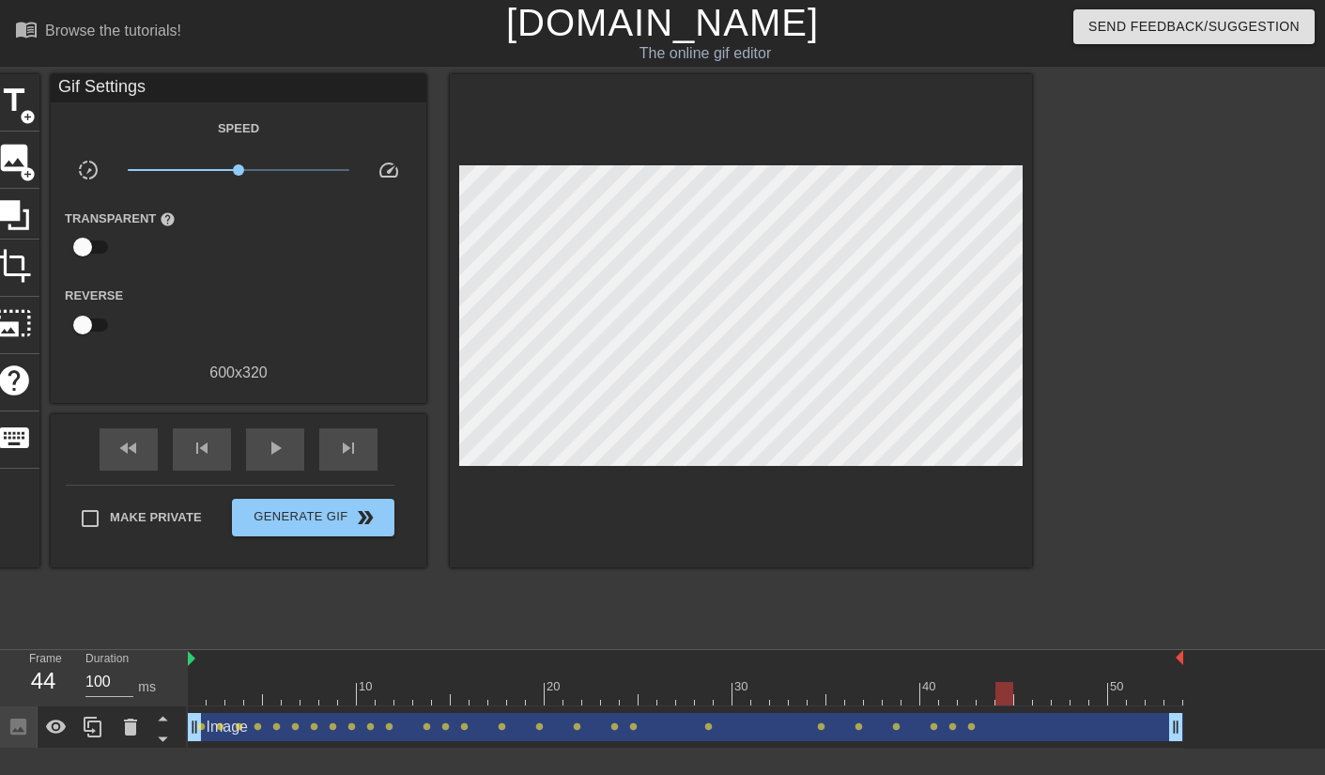
click at [1022, 655] on div at bounding box center [686, 693] width 996 height 23
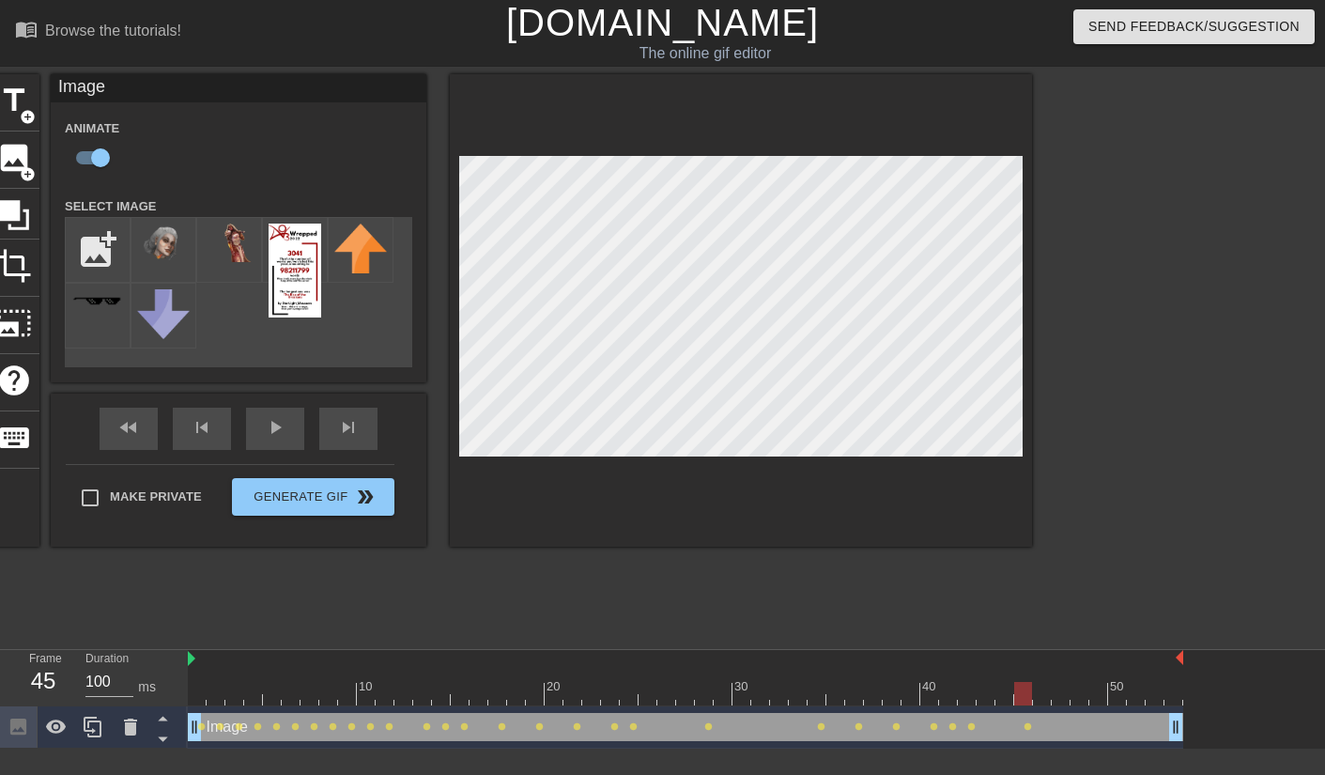
click at [1044, 655] on div "Image drag_handle drag_handle lens lens lens lens lens lens lens lens lens lens…" at bounding box center [686, 727] width 996 height 42
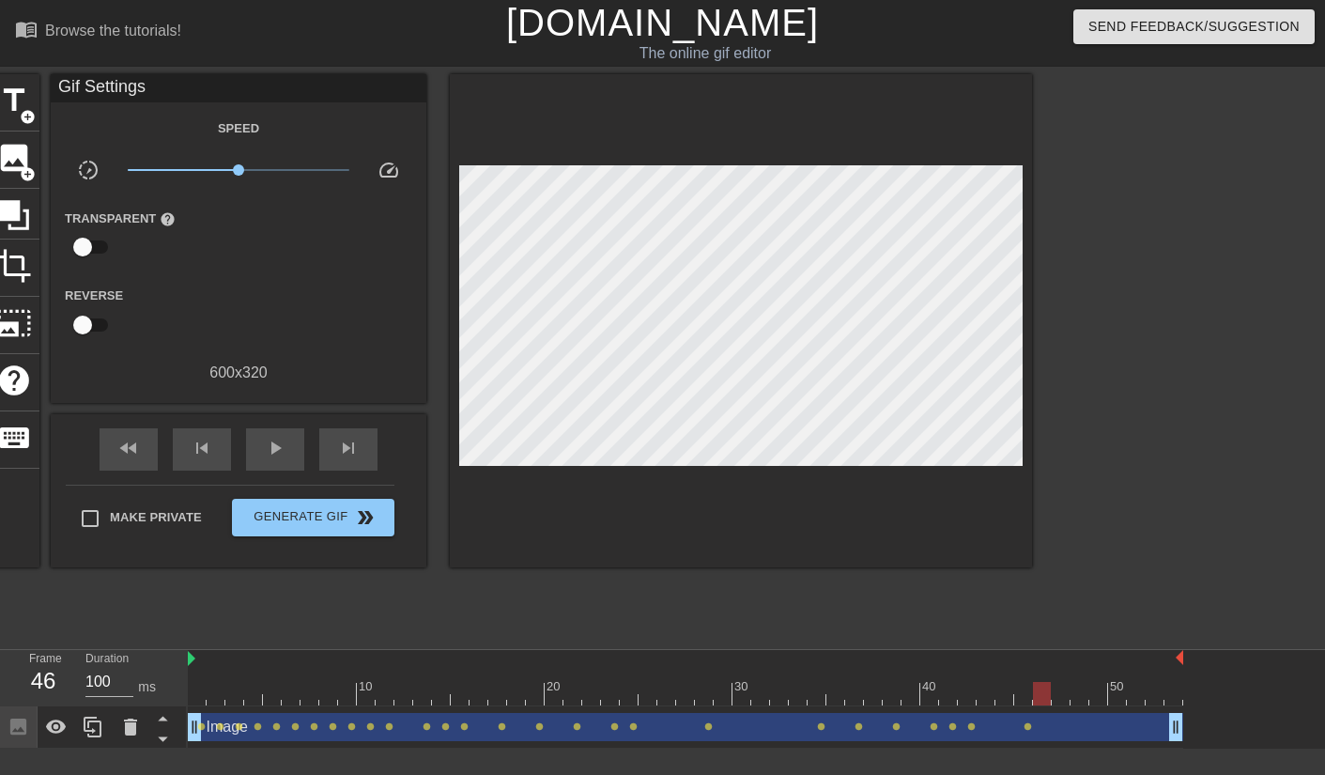
click at [1044, 655] on div at bounding box center [686, 693] width 996 height 23
click at [1060, 655] on div at bounding box center [686, 693] width 996 height 23
click at [1078, 655] on div at bounding box center [686, 693] width 996 height 23
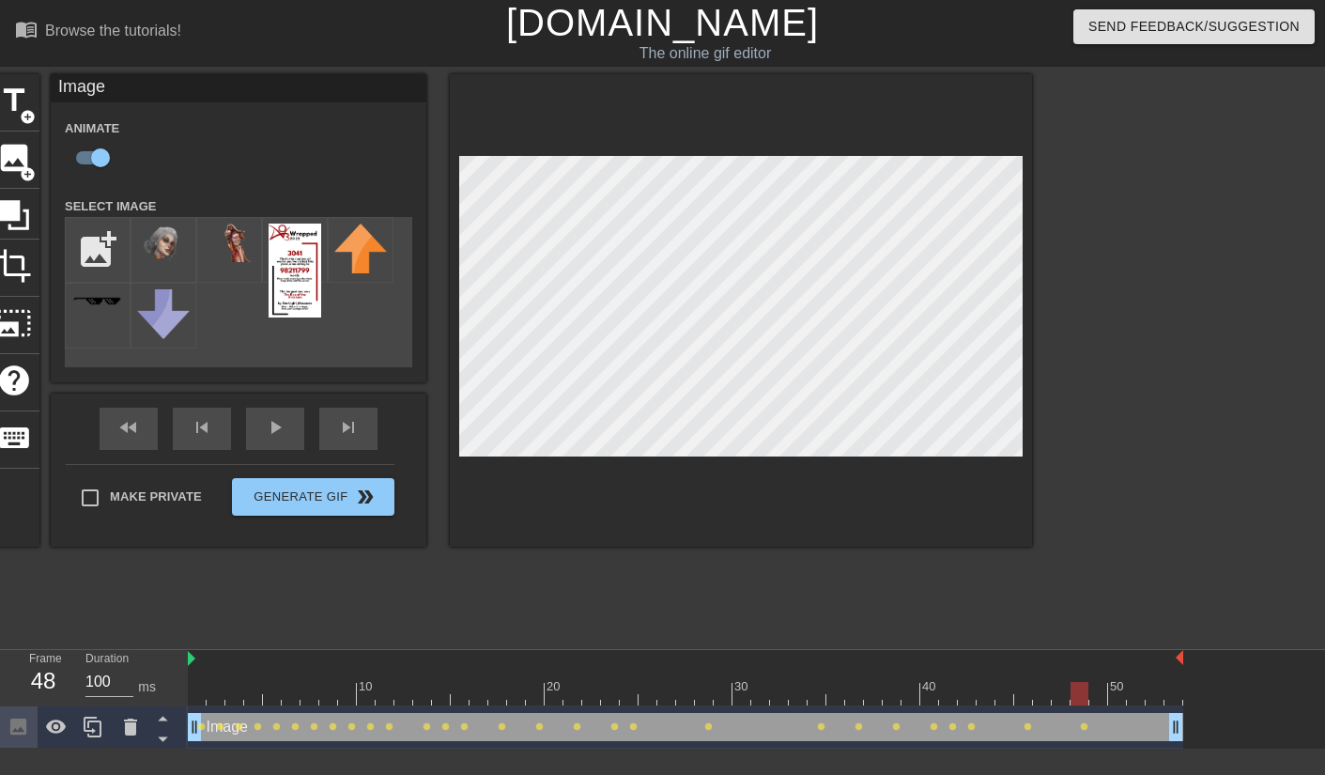
click at [1095, 655] on div at bounding box center [686, 693] width 996 height 23
click at [1120, 655] on div at bounding box center [686, 693] width 996 height 23
click at [1137, 655] on div at bounding box center [686, 693] width 996 height 23
click at [1154, 655] on div at bounding box center [686, 693] width 996 height 23
click at [1168, 655] on div at bounding box center [686, 693] width 996 height 23
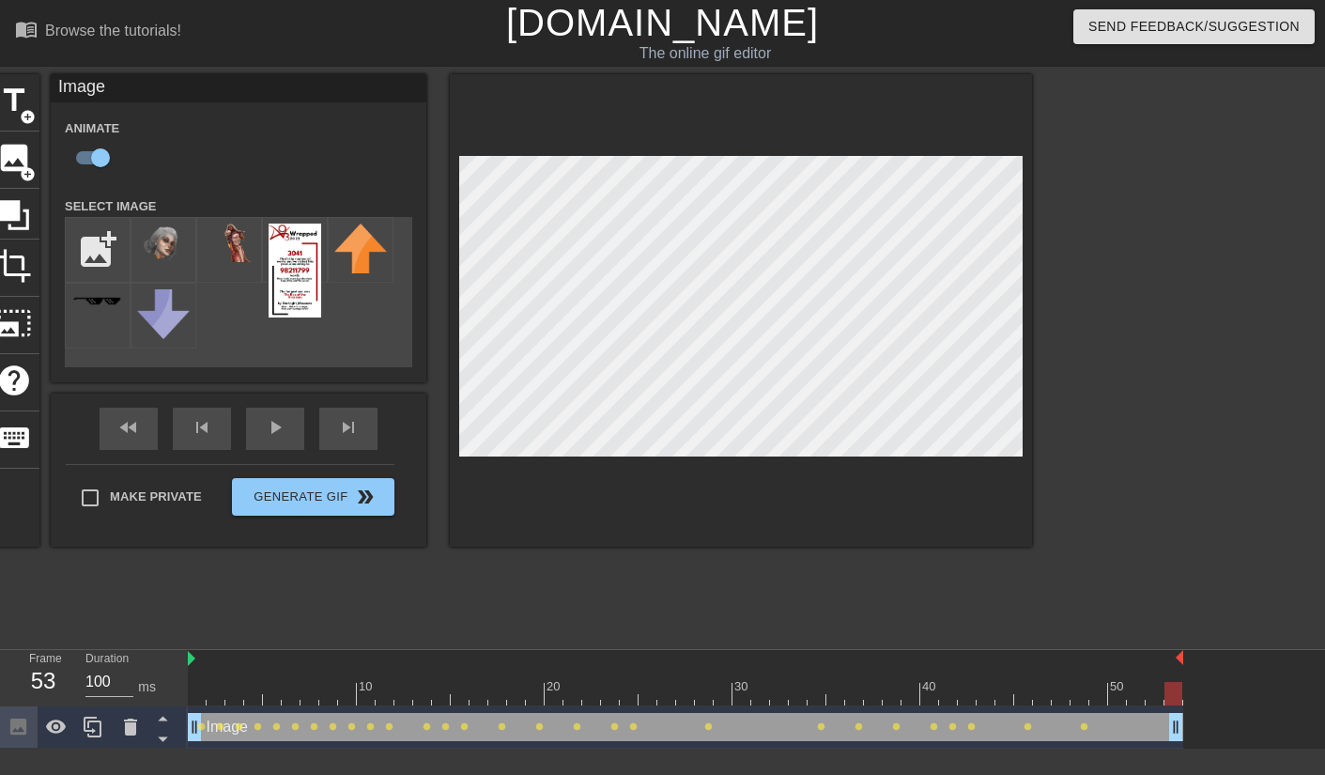
click at [1179, 655] on div at bounding box center [1174, 693] width 18 height 23
click at [194, 655] on img at bounding box center [192, 658] width 8 height 15
click at [271, 427] on div "fast_rewind skip_previous play_arrow skip_next" at bounding box center [238, 429] width 306 height 70
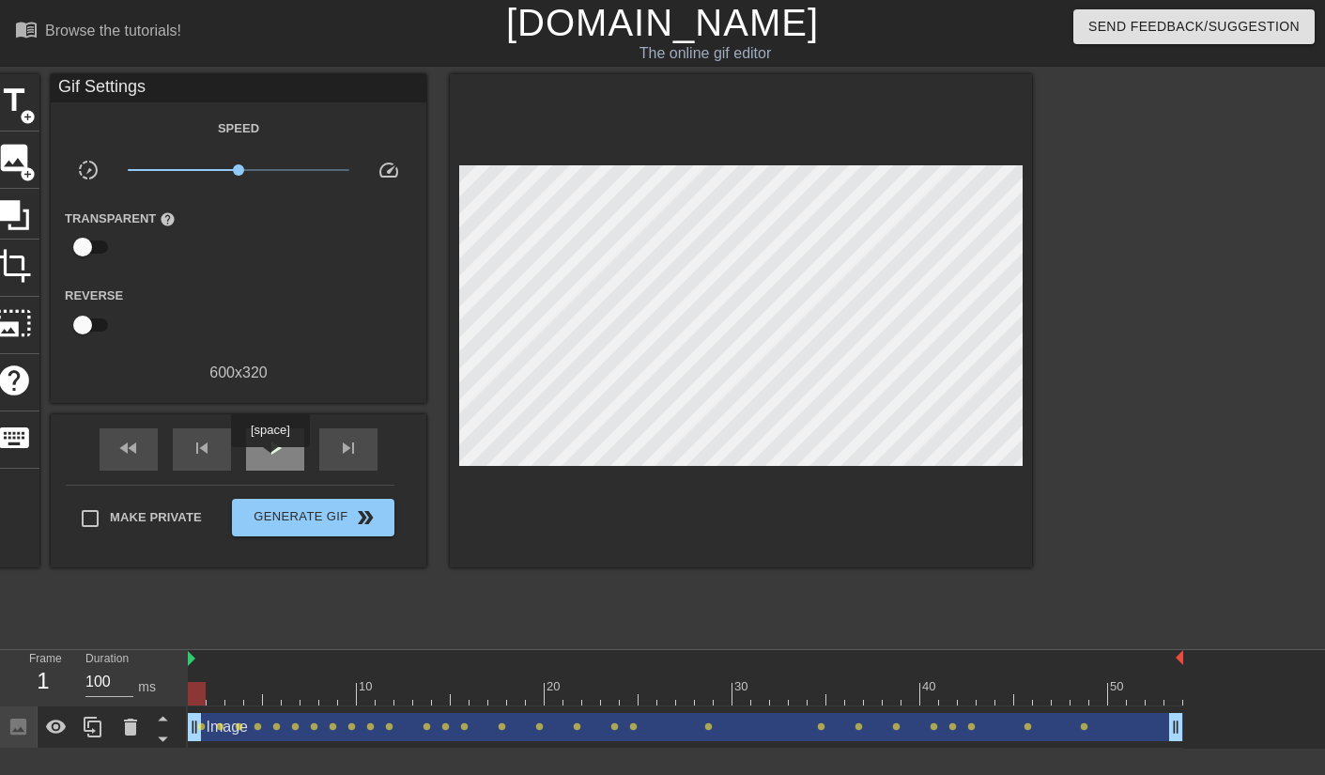
click at [272, 460] on div "play_arrow" at bounding box center [275, 449] width 58 height 42
drag, startPoint x: 240, startPoint y: 172, endPoint x: 271, endPoint y: 172, distance: 30.1
click at [271, 172] on span "x1.93" at bounding box center [270, 169] width 11 height 11
drag, startPoint x: 271, startPoint y: 172, endPoint x: 255, endPoint y: 172, distance: 15.0
click at [255, 172] on span "x1.51" at bounding box center [258, 169] width 11 height 11
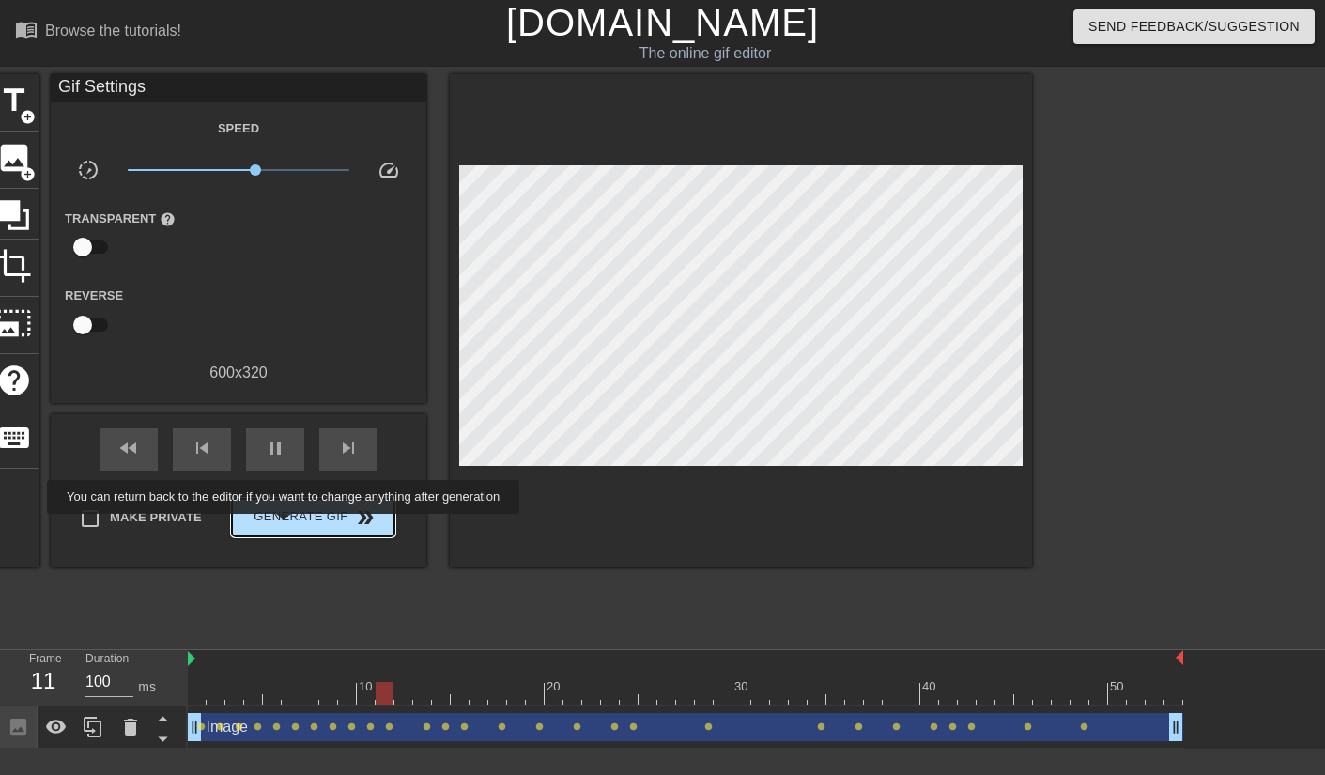
click at [296, 527] on span "Generate Gif double_arrow" at bounding box center [313, 517] width 147 height 23
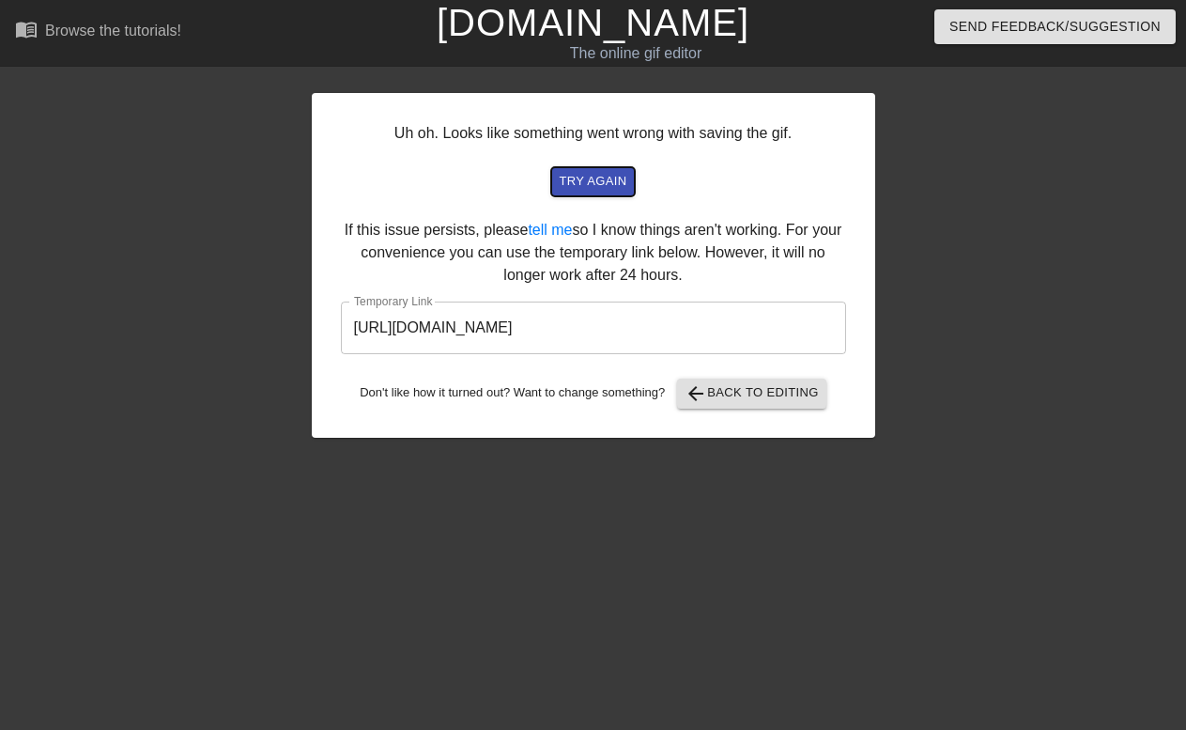
click at [571, 182] on span "try again" at bounding box center [593, 182] width 68 height 22
click at [591, 181] on span "try again" at bounding box center [593, 182] width 68 height 22
click at [687, 317] on input "https://www.gifntext.com/temp_generations/HFZID9Pa.gif" at bounding box center [593, 328] width 505 height 53
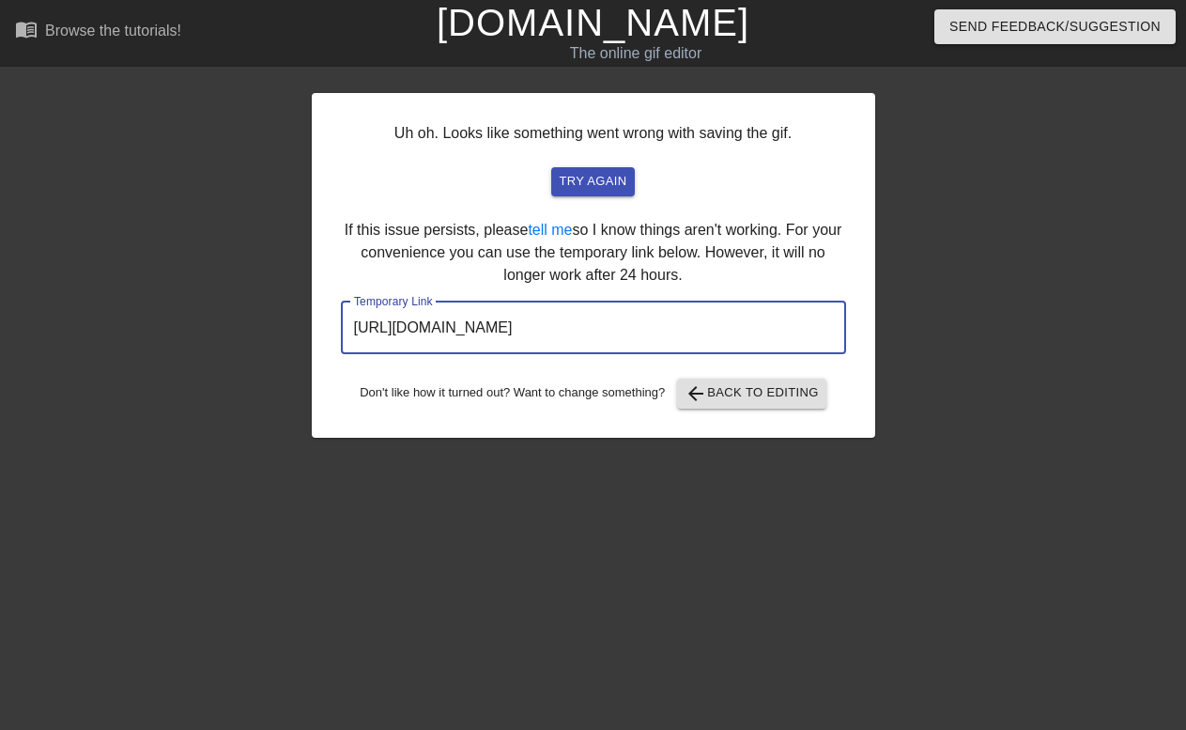
click at [687, 317] on input "https://www.gifntext.com/temp_generations/HFZID9Pa.gif" at bounding box center [593, 328] width 505 height 53
